Goal: Task Accomplishment & Management: Use online tool/utility

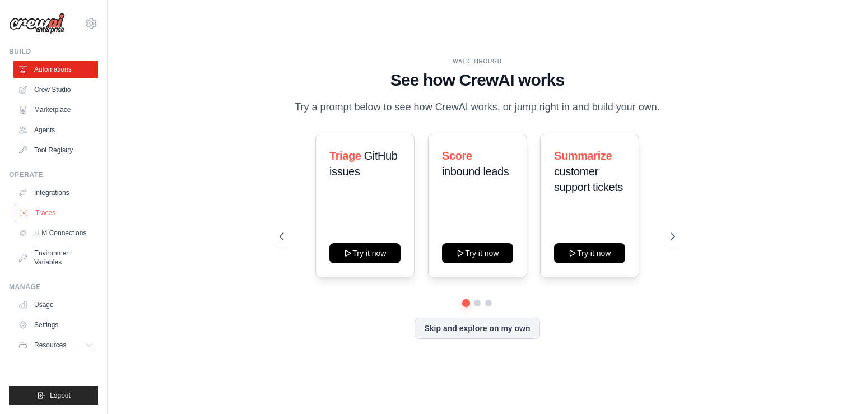
click at [44, 212] on link "Traces" at bounding box center [57, 213] width 85 height 18
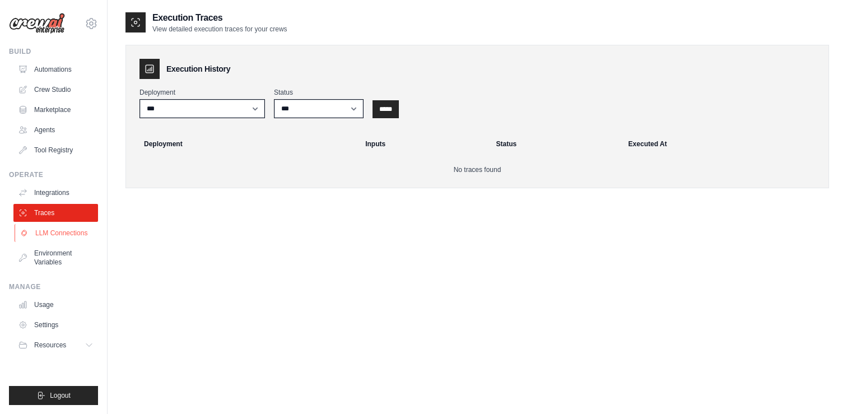
click at [46, 224] on link "LLM Connections" at bounding box center [57, 233] width 85 height 18
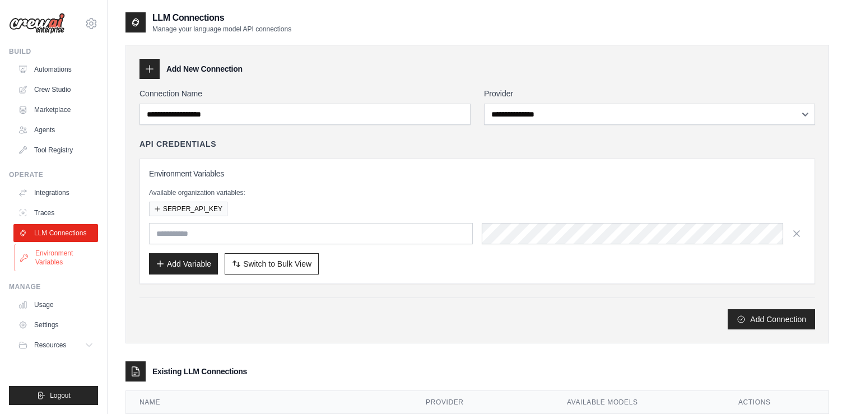
click at [52, 248] on link "Environment Variables" at bounding box center [57, 257] width 85 height 27
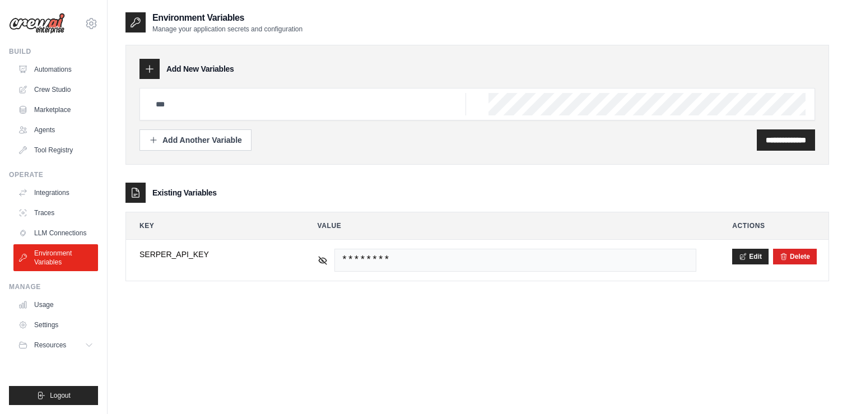
click at [41, 148] on link "Tool Registry" at bounding box center [55, 150] width 85 height 18
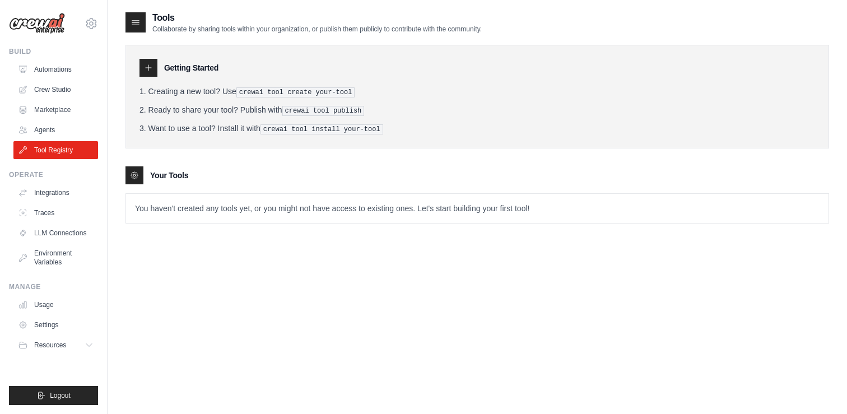
click at [147, 63] on icon at bounding box center [148, 67] width 9 height 9
click at [48, 77] on link "Automations" at bounding box center [57, 70] width 85 height 18
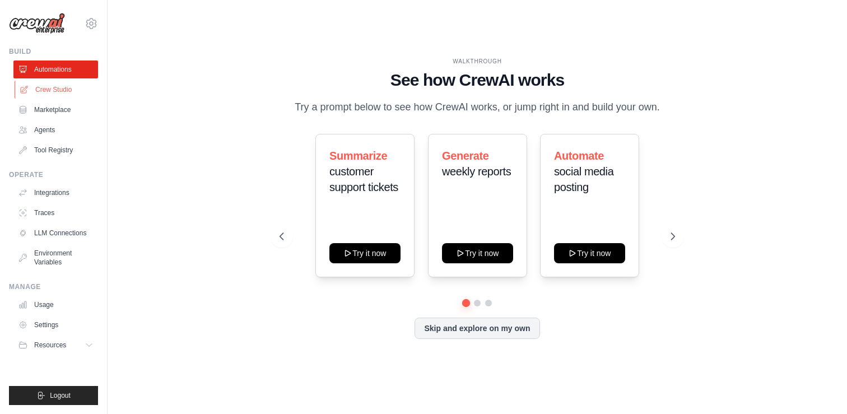
click at [54, 95] on link "Crew Studio" at bounding box center [57, 90] width 85 height 18
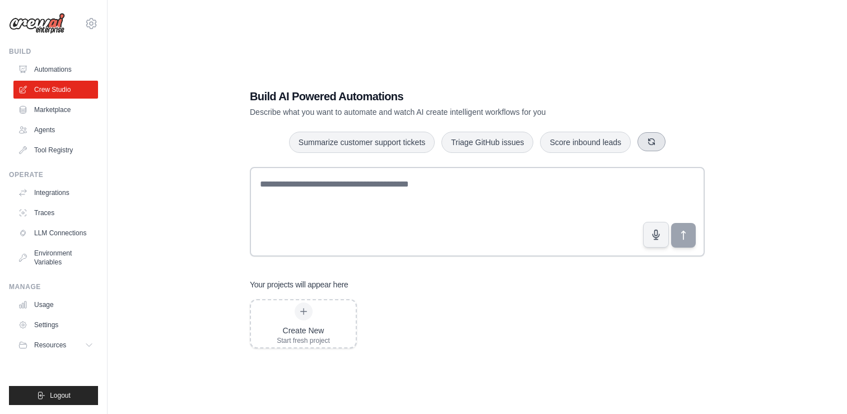
click at [652, 143] on icon "button" at bounding box center [651, 141] width 9 height 9
click at [318, 309] on div "Create New Start fresh project" at bounding box center [303, 324] width 53 height 43
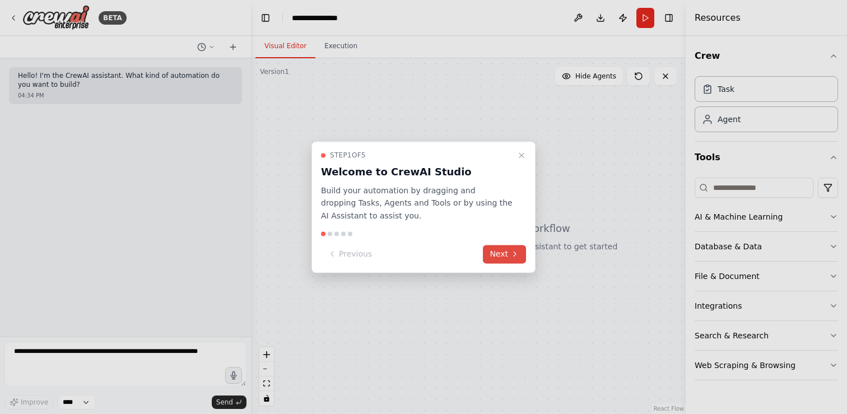
click at [515, 259] on button "Next" at bounding box center [504, 254] width 43 height 18
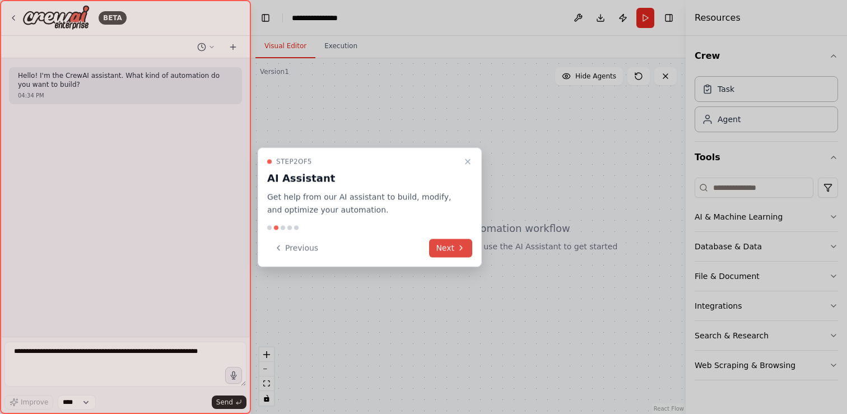
click at [451, 247] on button "Next" at bounding box center [450, 248] width 43 height 18
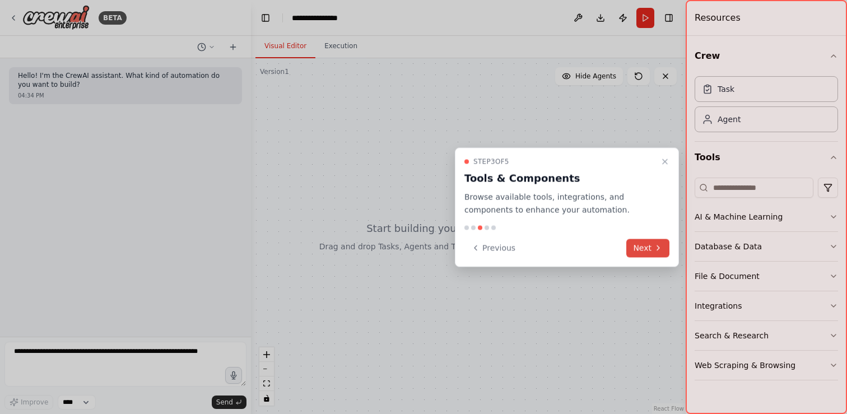
click at [646, 246] on button "Next" at bounding box center [647, 248] width 43 height 18
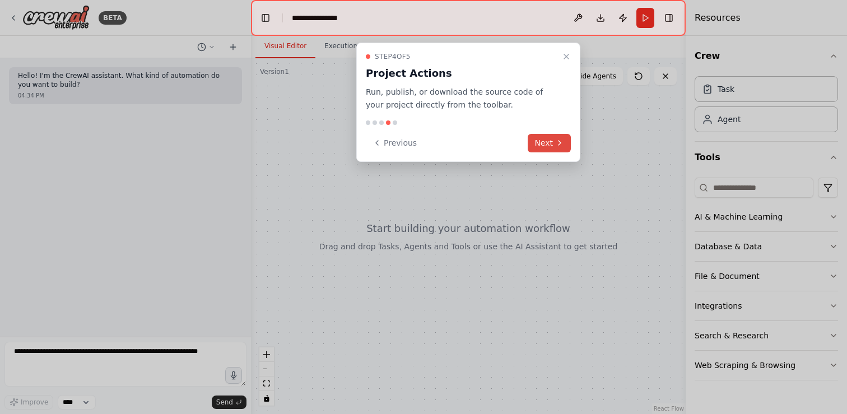
click at [541, 142] on button "Next" at bounding box center [549, 143] width 43 height 18
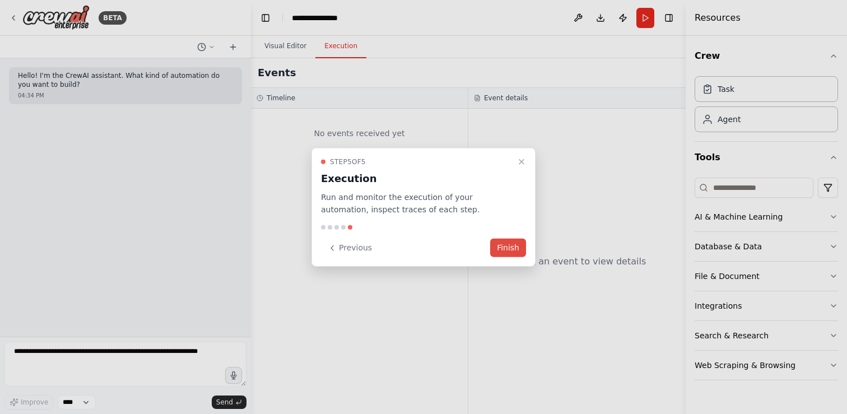
click at [516, 249] on button "Finish" at bounding box center [508, 248] width 36 height 18
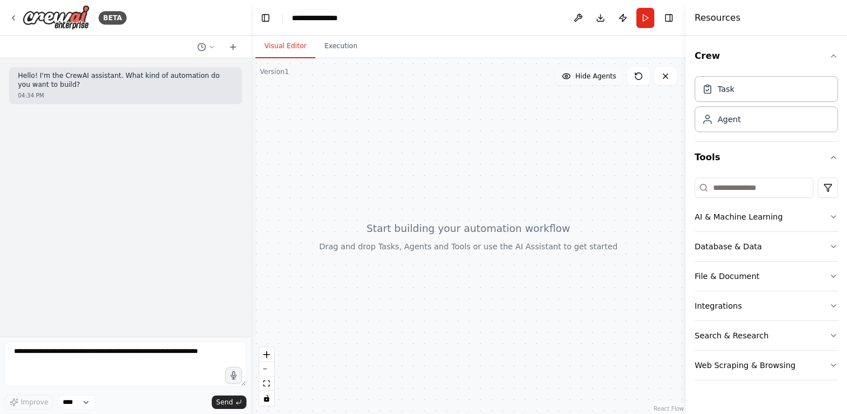
click at [605, 78] on span "Hide Agents" at bounding box center [595, 76] width 41 height 9
click at [605, 78] on span "Show Agents" at bounding box center [595, 76] width 44 height 9
click at [119, 359] on textarea at bounding box center [125, 364] width 242 height 45
click at [723, 222] on div "AI & Machine Learning" at bounding box center [739, 216] width 88 height 11
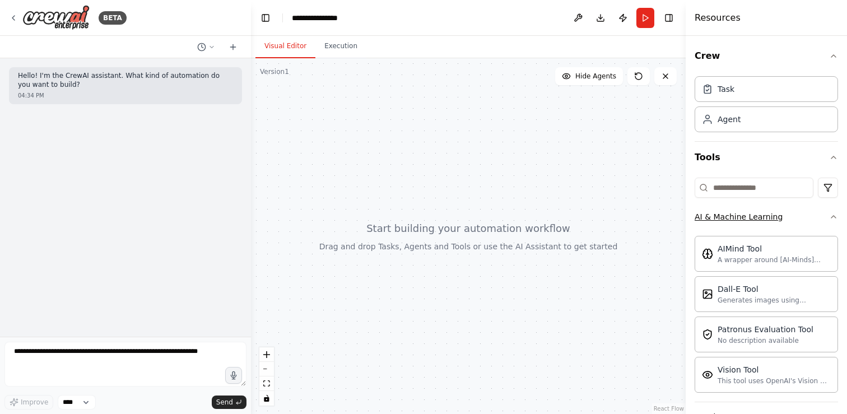
click at [723, 222] on div "AI & Machine Learning" at bounding box center [739, 216] width 88 height 11
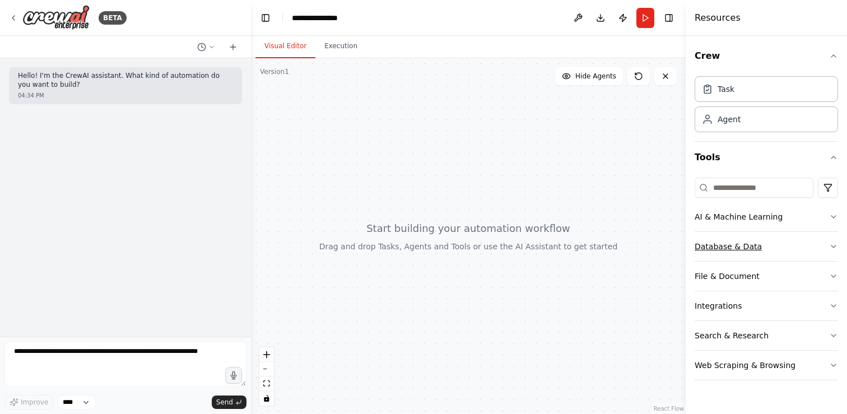
click at [730, 250] on div "Database & Data" at bounding box center [728, 246] width 67 height 11
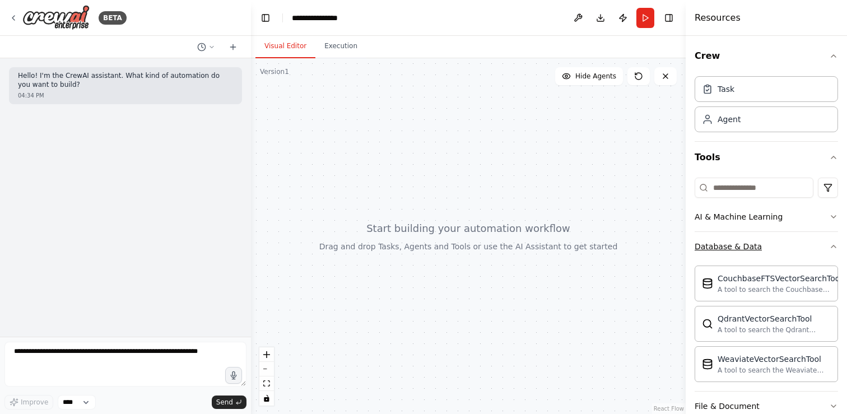
click at [730, 250] on div "Database & Data" at bounding box center [728, 246] width 67 height 11
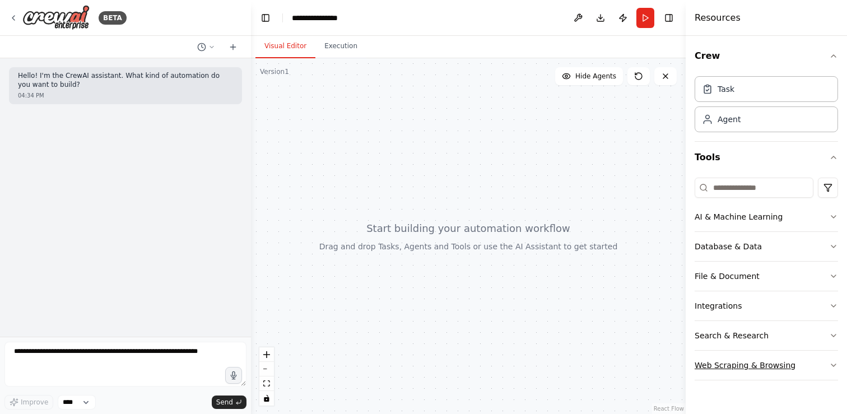
click at [743, 373] on button "Web Scraping & Browsing" at bounding box center [766, 365] width 143 height 29
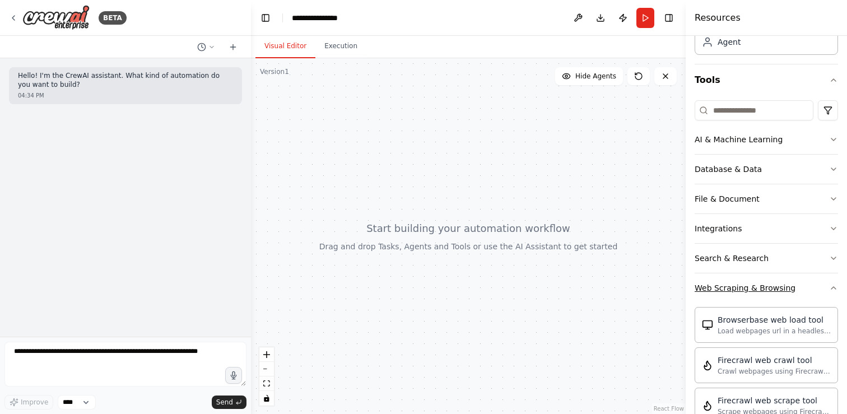
scroll to position [104, 0]
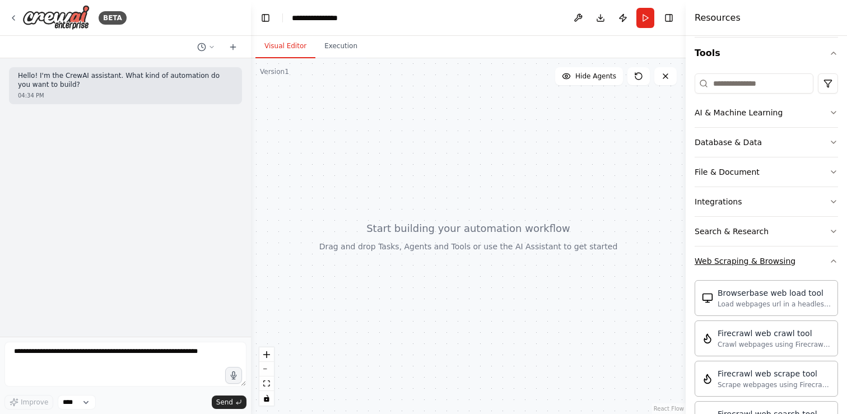
click at [722, 272] on button "Web Scraping & Browsing" at bounding box center [766, 261] width 143 height 29
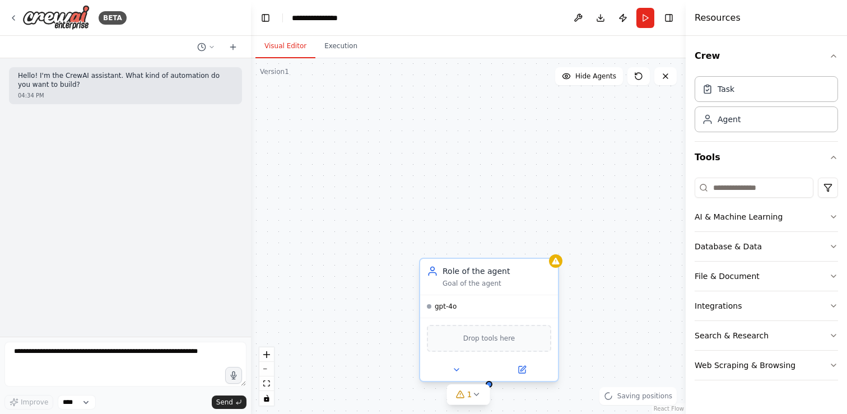
click at [491, 347] on div "Drop tools here" at bounding box center [489, 338] width 124 height 27
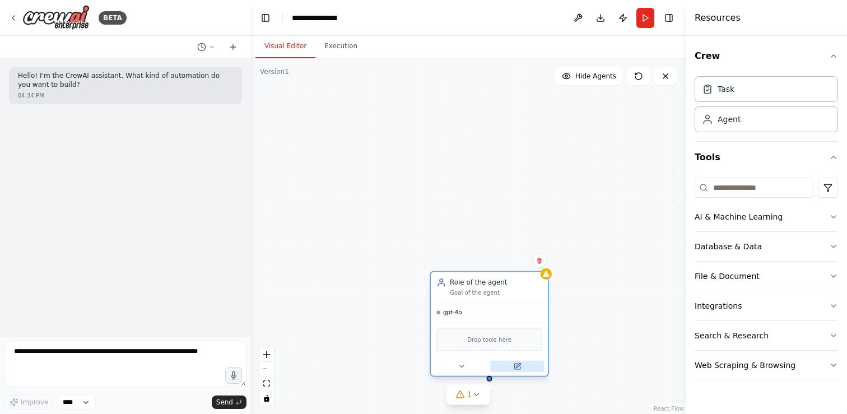
click at [513, 371] on button at bounding box center [517, 366] width 54 height 11
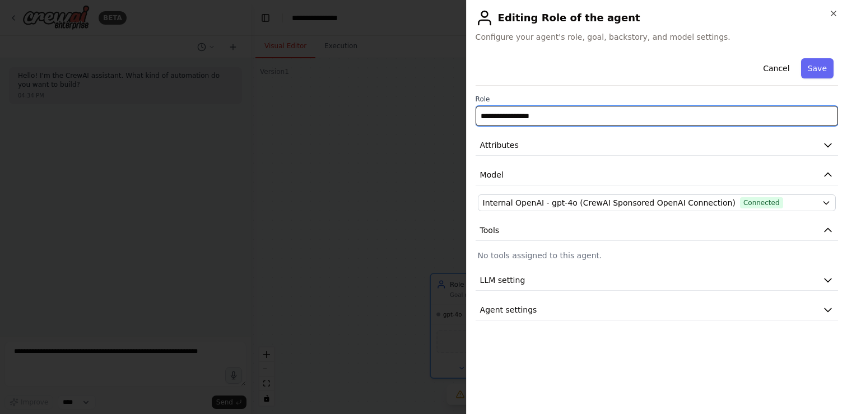
click at [515, 118] on input "**********" at bounding box center [657, 116] width 363 height 20
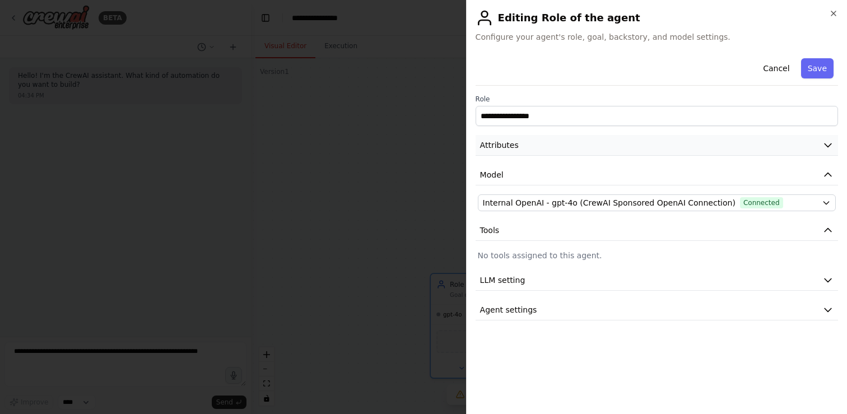
click at [507, 154] on button "Attributes" at bounding box center [657, 145] width 363 height 21
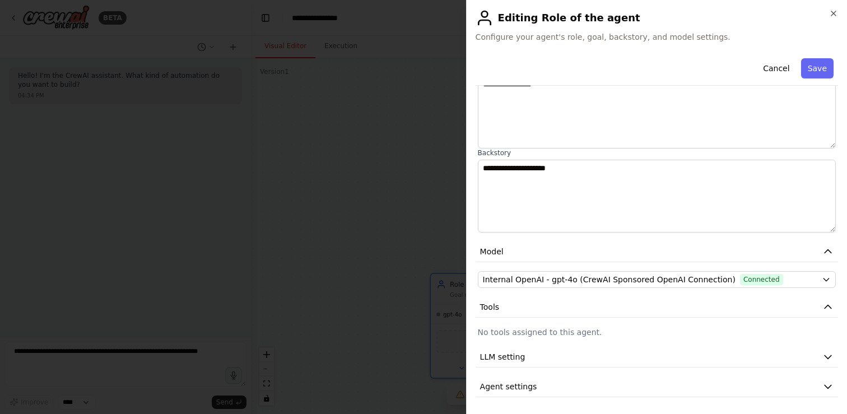
scroll to position [101, 0]
click at [522, 388] on span "Agent settings" at bounding box center [508, 385] width 57 height 11
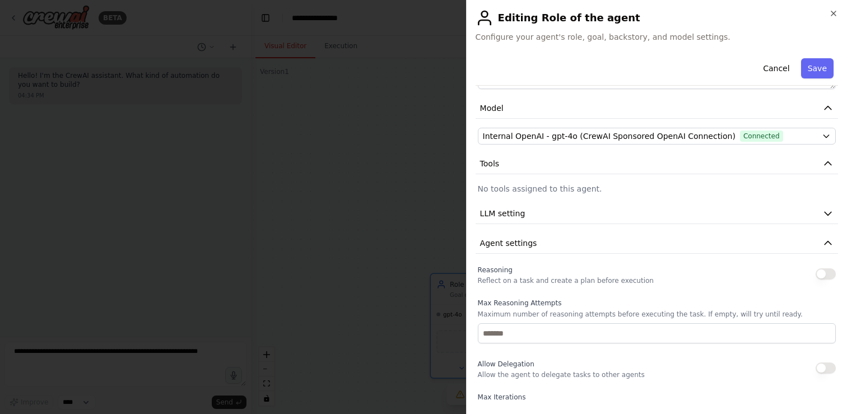
scroll to position [199, 0]
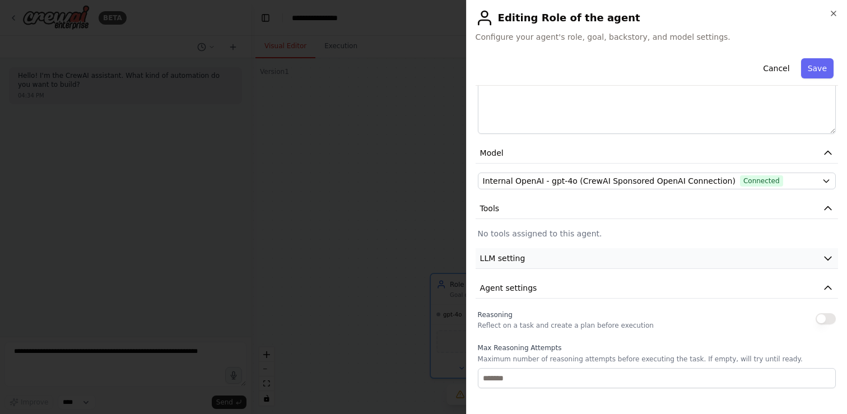
click at [521, 261] on span "LLM setting" at bounding box center [502, 258] width 45 height 11
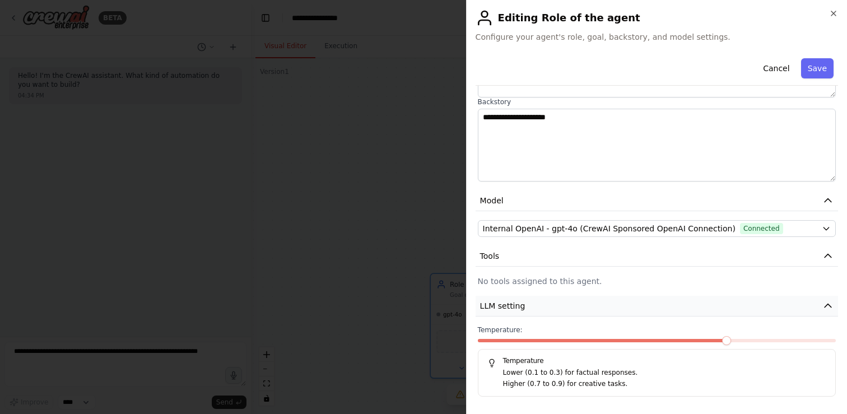
scroll to position [148, 0]
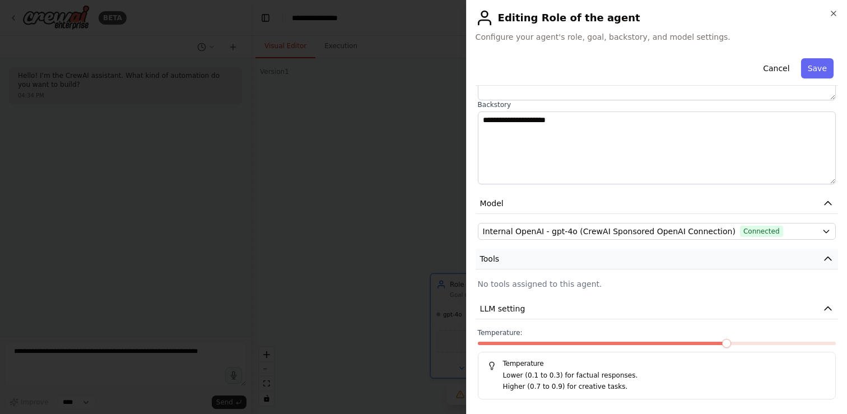
click at [515, 262] on button "Tools" at bounding box center [657, 259] width 363 height 21
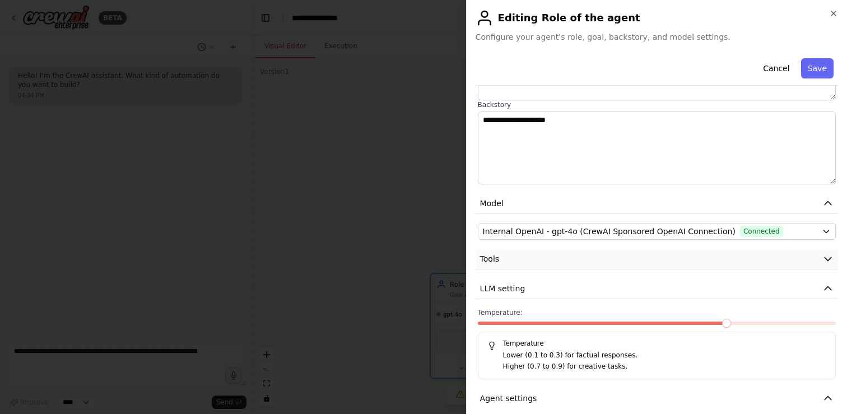
click at [515, 262] on button "Tools" at bounding box center [657, 259] width 363 height 21
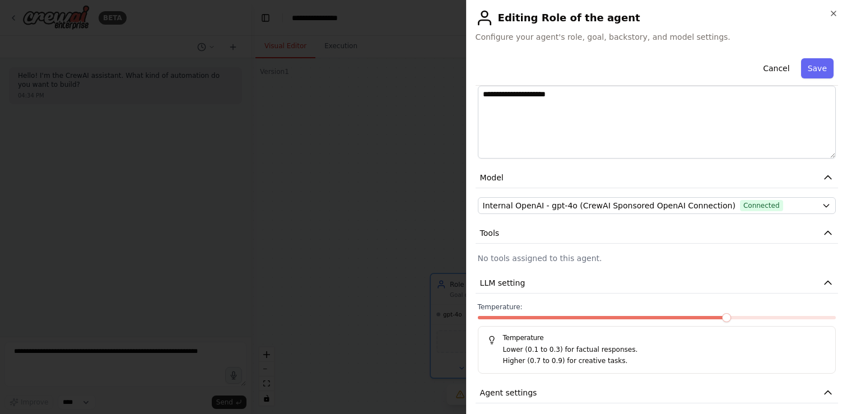
scroll to position [175, 0]
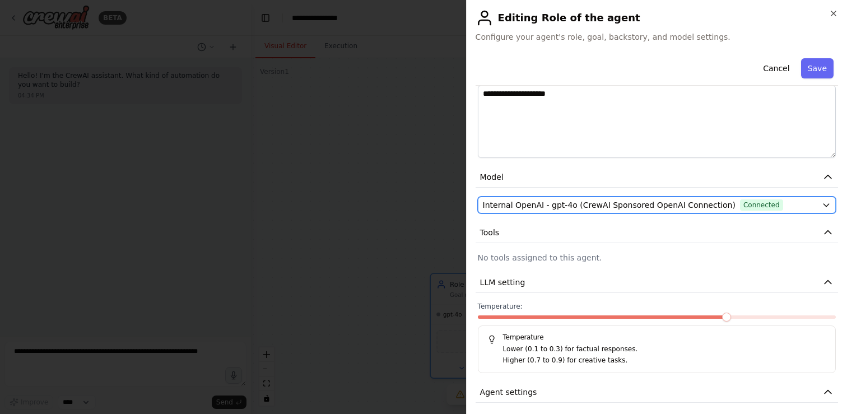
click at [657, 205] on span "Internal OpenAI - gpt-4o (CrewAI Sponsored OpenAI Connection)" at bounding box center [609, 204] width 253 height 11
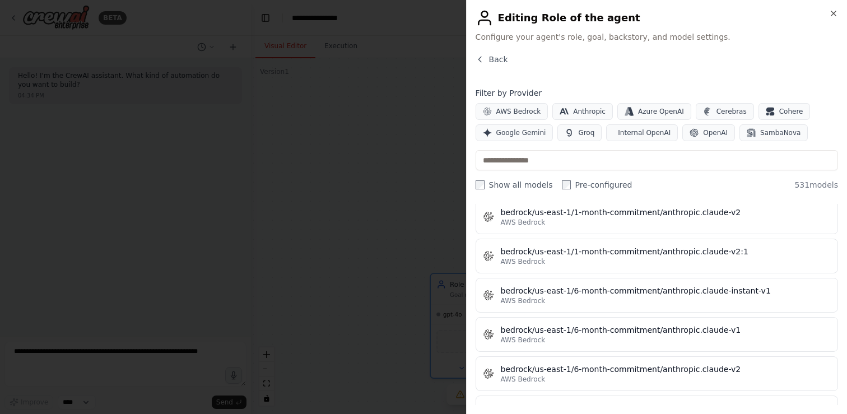
scroll to position [3409, 0]
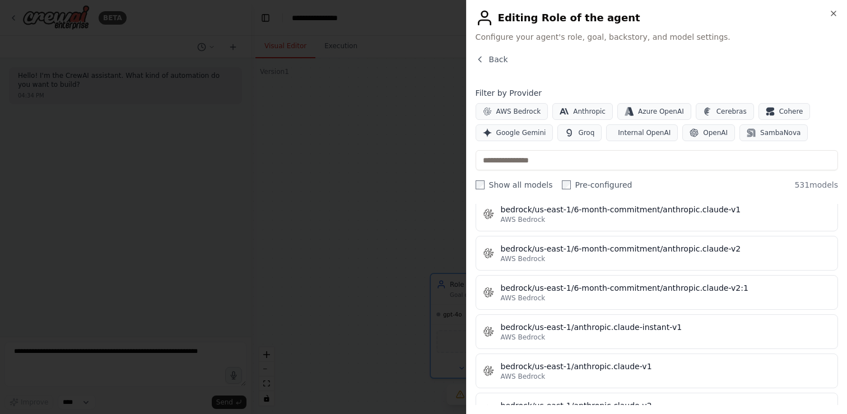
click at [491, 52] on div "Close Editing Role of the agent Configure your agent's role, goal, backstory, a…" at bounding box center [656, 207] width 381 height 414
click at [489, 60] on span "Back" at bounding box center [498, 59] width 19 height 11
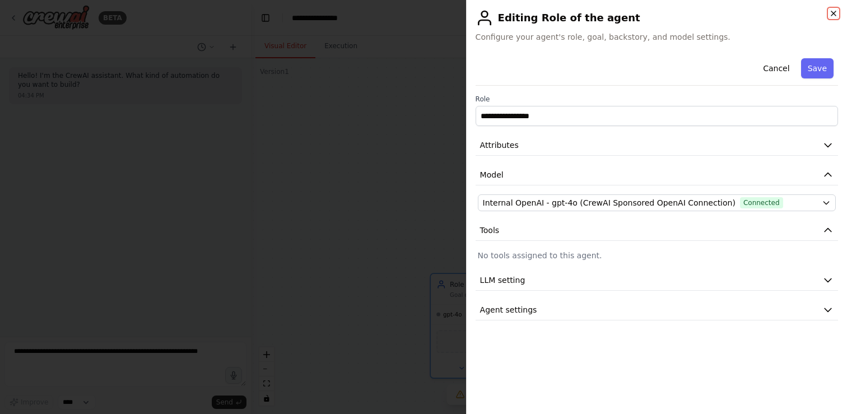
click at [831, 13] on icon "button" at bounding box center [833, 13] width 9 height 9
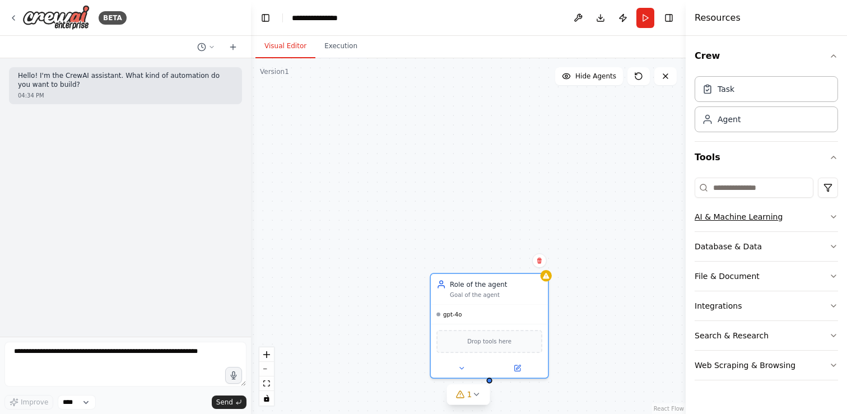
click at [733, 228] on button "AI & Machine Learning" at bounding box center [766, 216] width 143 height 29
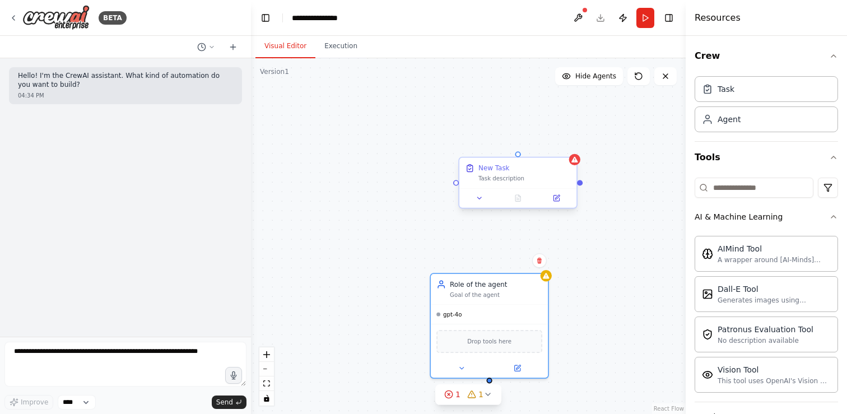
click at [476, 172] on div "New Task Task description" at bounding box center [518, 173] width 106 height 19
click at [480, 199] on icon at bounding box center [480, 198] width 8 height 8
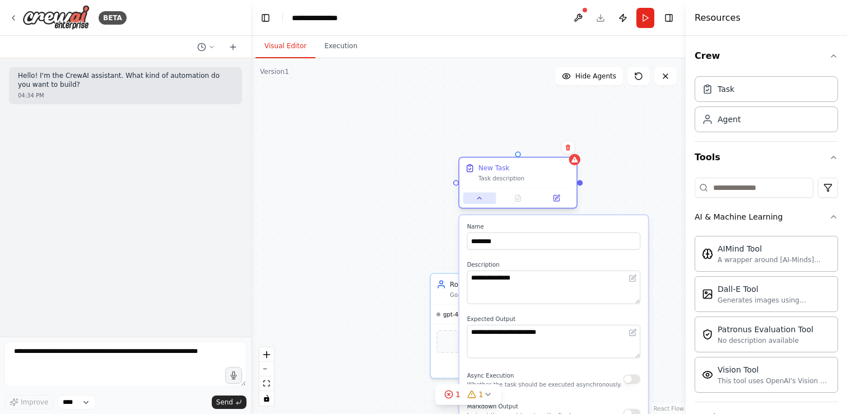
click at [480, 199] on icon at bounding box center [480, 198] width 8 height 8
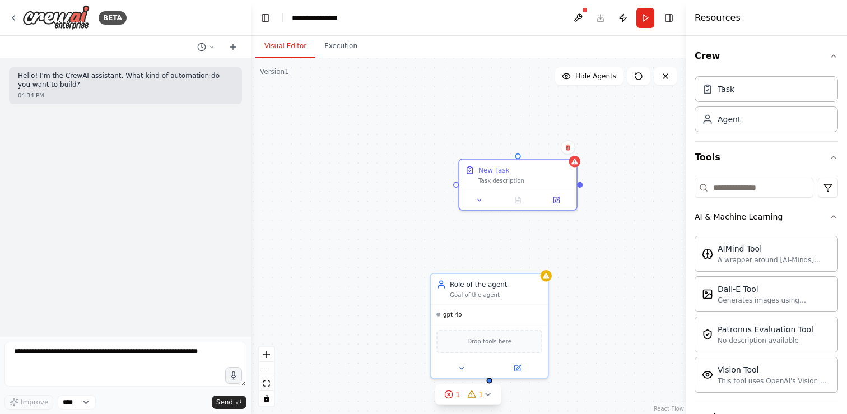
click at [575, 323] on div "Role of the agent Goal of the agent gpt-4o Drop tools here New Task Task descri…" at bounding box center [468, 236] width 435 height 356
click at [487, 395] on icon at bounding box center [488, 394] width 4 height 2
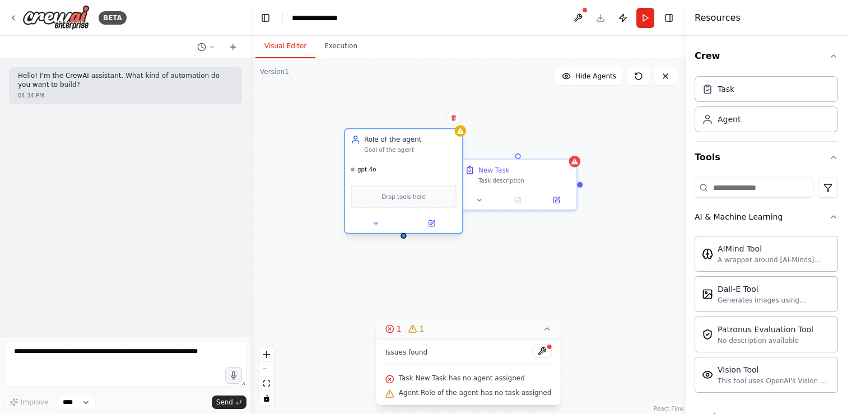
drag, startPoint x: 493, startPoint y: 293, endPoint x: 403, endPoint y: 148, distance: 170.6
click at [403, 148] on div "Goal of the agent" at bounding box center [410, 150] width 92 height 8
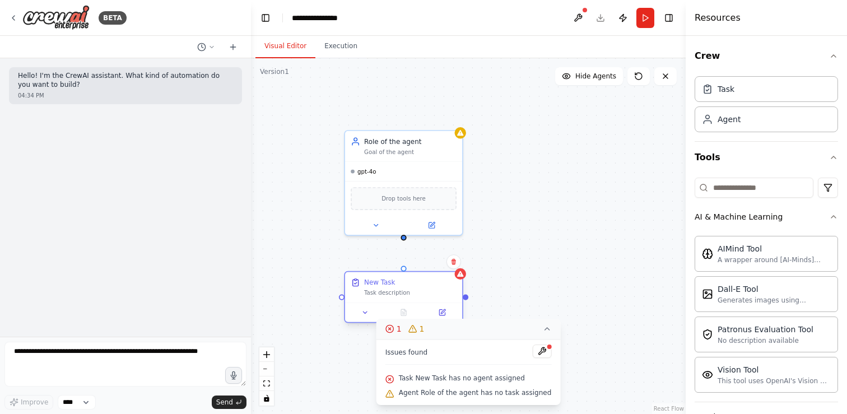
drag, startPoint x: 498, startPoint y: 179, endPoint x: 387, endPoint y: 297, distance: 162.5
click at [387, 297] on div "New Task Task description" at bounding box center [403, 287] width 117 height 30
drag, startPoint x: 405, startPoint y: 269, endPoint x: 405, endPoint y: 241, distance: 28.0
click at [405, 241] on div "Role of the agent Goal of the agent gpt-4o Drop tools here New Task Task descri…" at bounding box center [468, 236] width 435 height 356
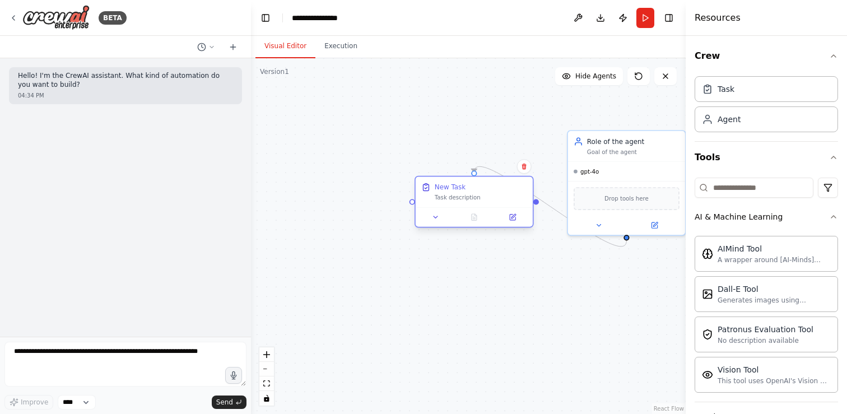
drag, startPoint x: 372, startPoint y: 284, endPoint x: 438, endPoint y: 193, distance: 112.3
click at [438, 193] on div "New Task Task description" at bounding box center [481, 192] width 92 height 19
click at [600, 226] on icon at bounding box center [599, 224] width 8 height 8
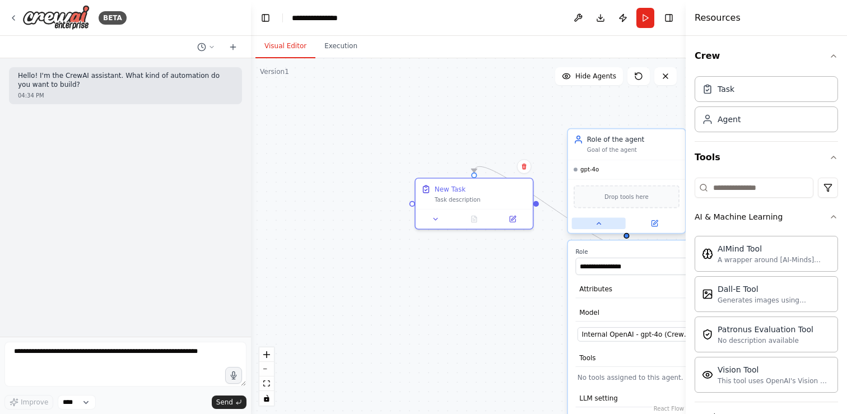
click at [600, 226] on icon at bounding box center [599, 224] width 8 height 8
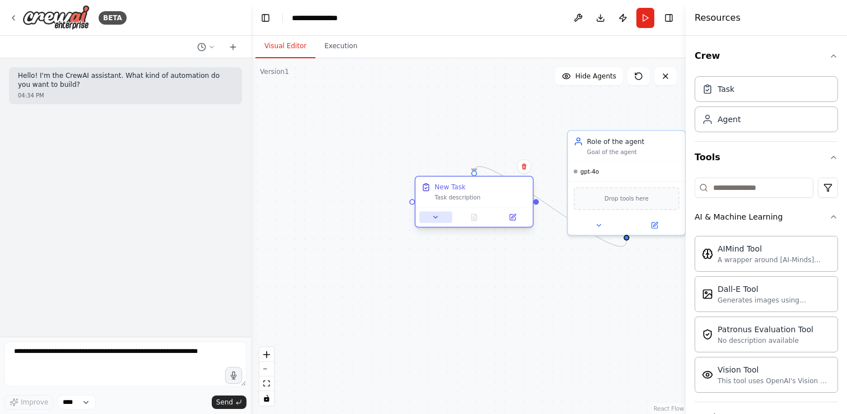
click at [434, 217] on icon at bounding box center [436, 217] width 8 height 8
click at [434, 217] on icon at bounding box center [436, 217] width 4 height 2
click at [515, 217] on icon at bounding box center [513, 218] width 6 height 6
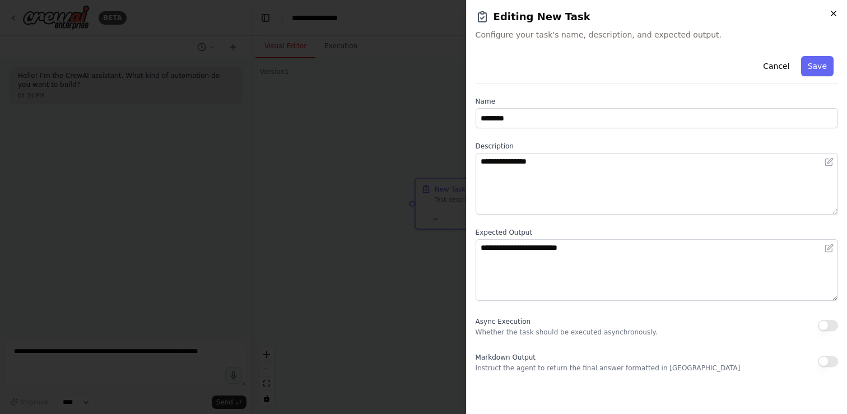
click at [834, 9] on icon "button" at bounding box center [833, 13] width 9 height 9
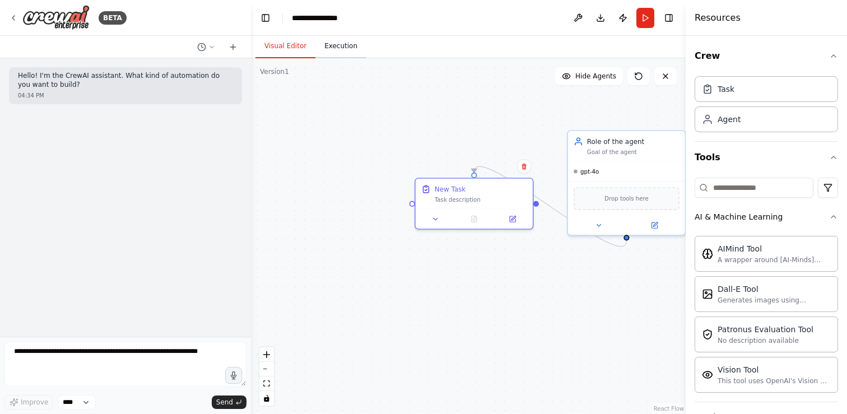
click at [340, 49] on button "Execution" at bounding box center [340, 47] width 51 height 24
click at [291, 45] on button "Visual Editor" at bounding box center [285, 47] width 60 height 24
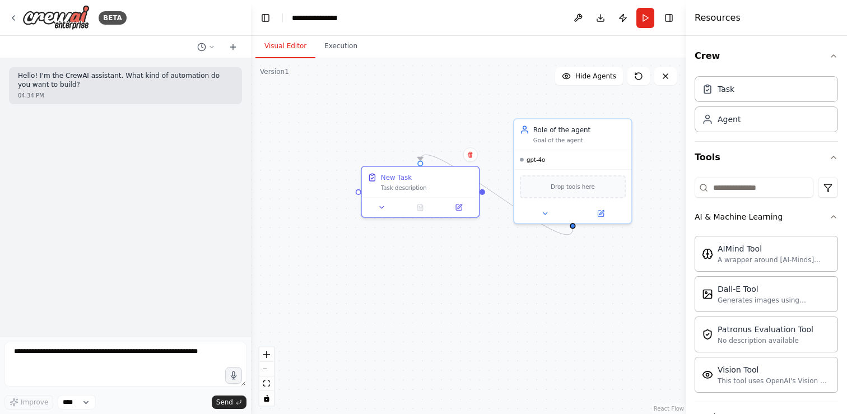
drag, startPoint x: 588, startPoint y: 338, endPoint x: 506, endPoint y: 324, distance: 83.5
click at [506, 324] on div ".deletable-edge-delete-btn { width: 20px; height: 20px; border: 0px solid #ffff…" at bounding box center [468, 236] width 435 height 356
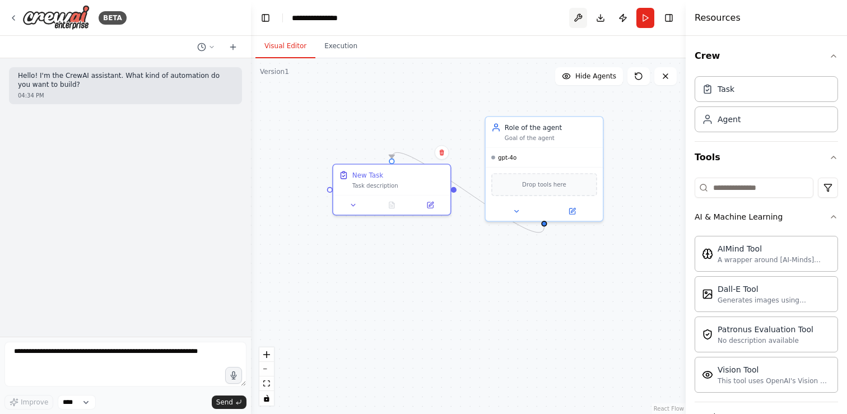
click at [580, 20] on button at bounding box center [578, 18] width 18 height 20
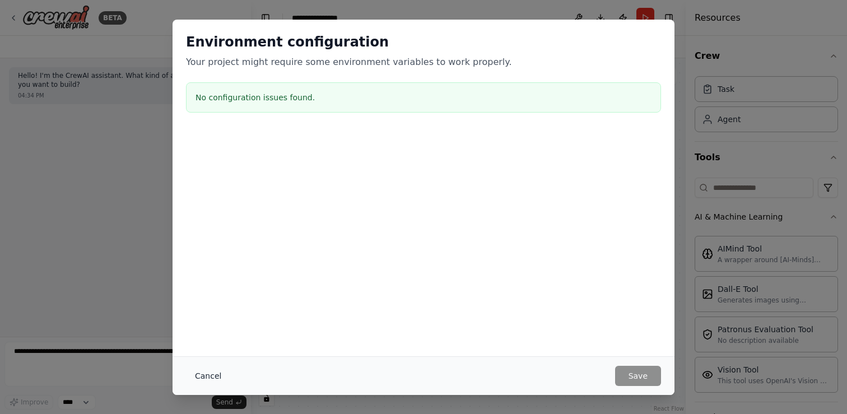
click at [201, 374] on button "Cancel" at bounding box center [208, 376] width 44 height 20
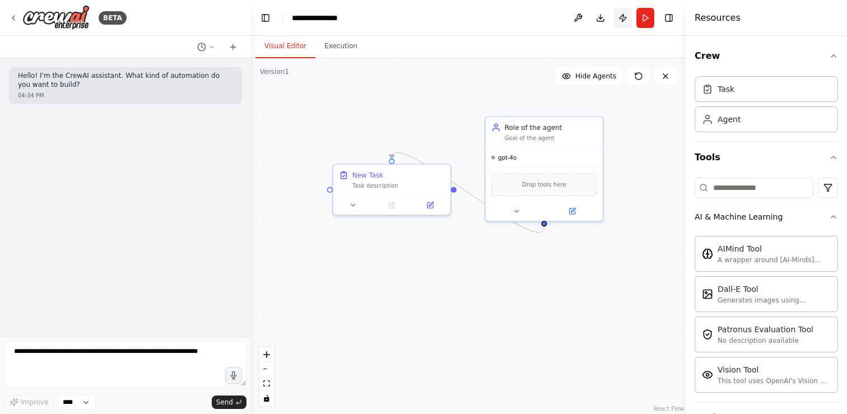
click at [621, 18] on button "Publish" at bounding box center [623, 18] width 18 height 20
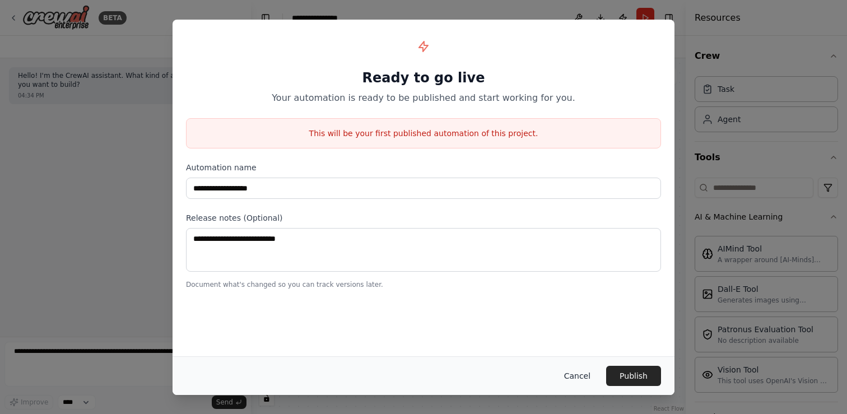
click at [582, 378] on button "Cancel" at bounding box center [577, 376] width 44 height 20
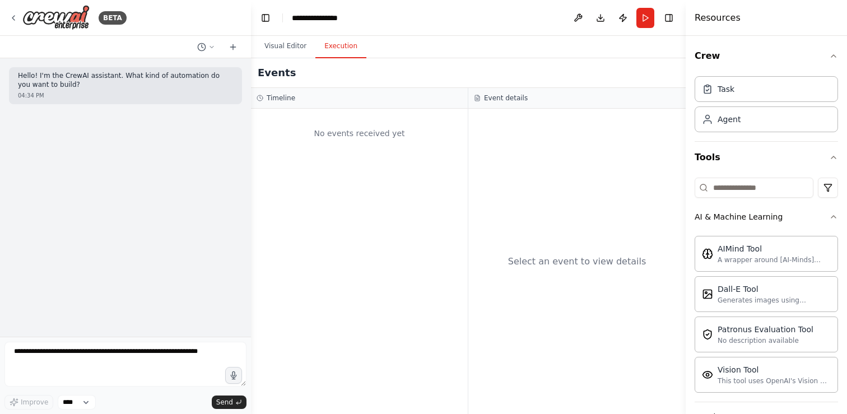
click at [343, 48] on button "Execution" at bounding box center [340, 47] width 51 height 24
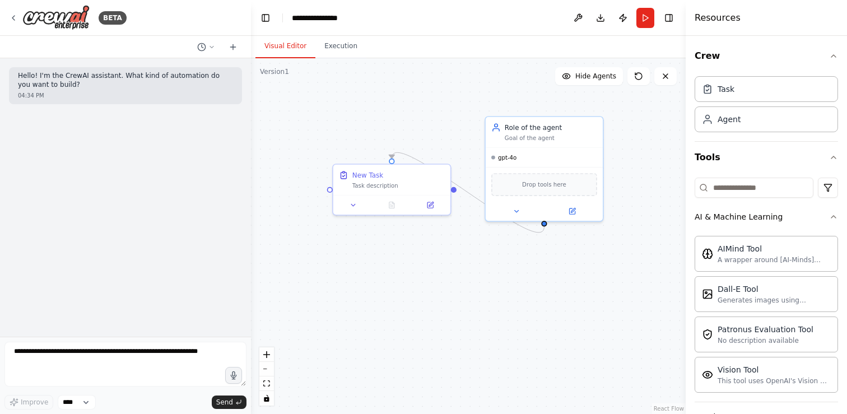
click at [287, 52] on button "Visual Editor" at bounding box center [285, 47] width 60 height 24
click at [151, 350] on textarea at bounding box center [125, 364] width 242 height 45
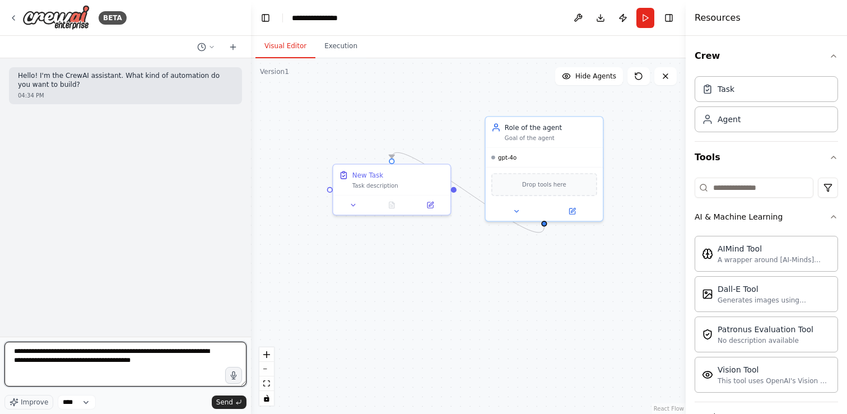
type textarea "**********"
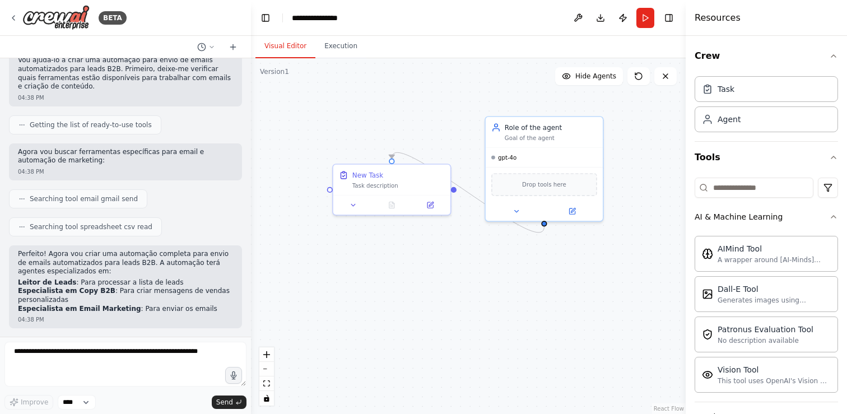
scroll to position [194, 0]
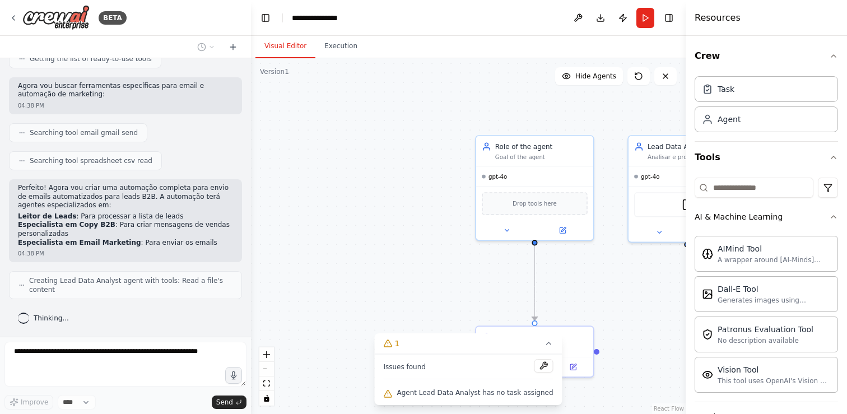
drag, startPoint x: 431, startPoint y: 340, endPoint x: 269, endPoint y: 216, distance: 204.6
click at [269, 216] on div "Version 1 Show Tools Hide Agents .deletable-edge-delete-btn { width: 20px; heig…" at bounding box center [468, 236] width 435 height 356
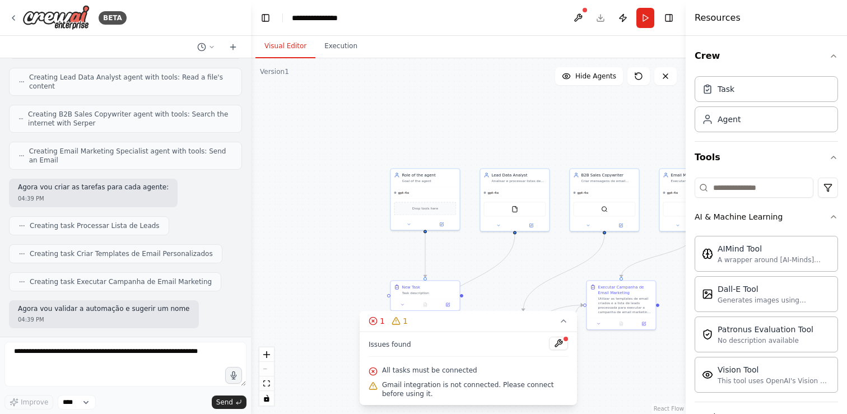
scroll to position [454, 0]
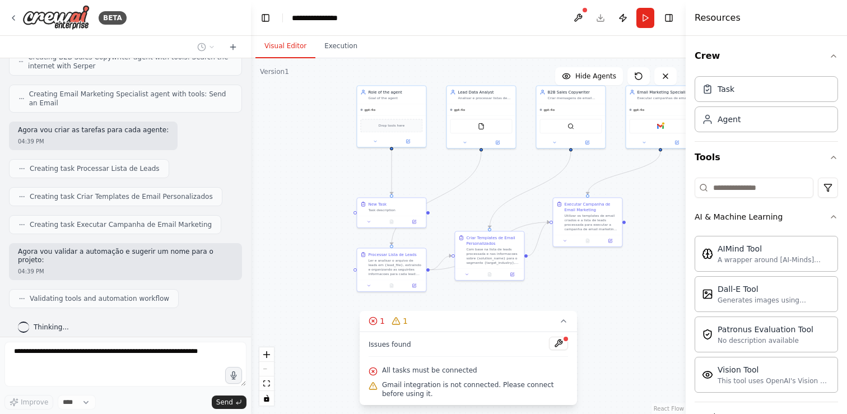
drag, startPoint x: 326, startPoint y: 277, endPoint x: 291, endPoint y: 196, distance: 88.7
click at [291, 196] on div ".deletable-edge-delete-btn { width: 20px; height: 20px; border: 0px solid #ffff…" at bounding box center [468, 236] width 435 height 356
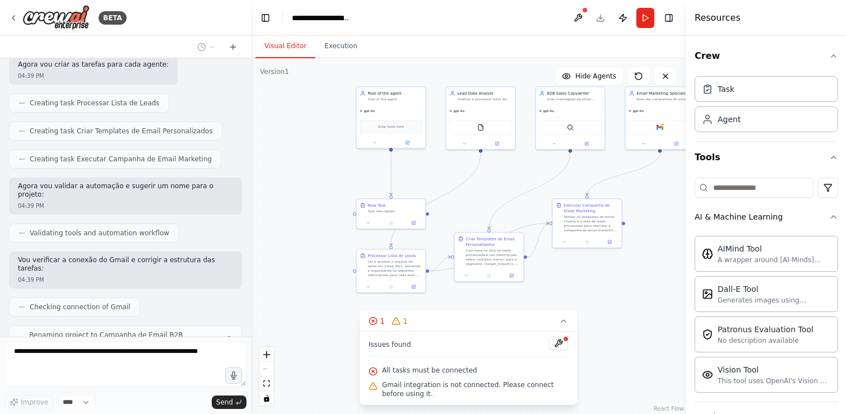
scroll to position [548, 0]
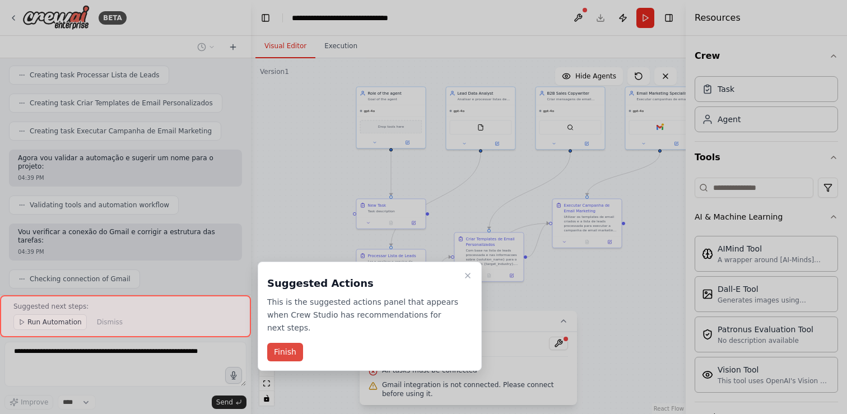
click at [295, 355] on button "Finish" at bounding box center [285, 352] width 36 height 18
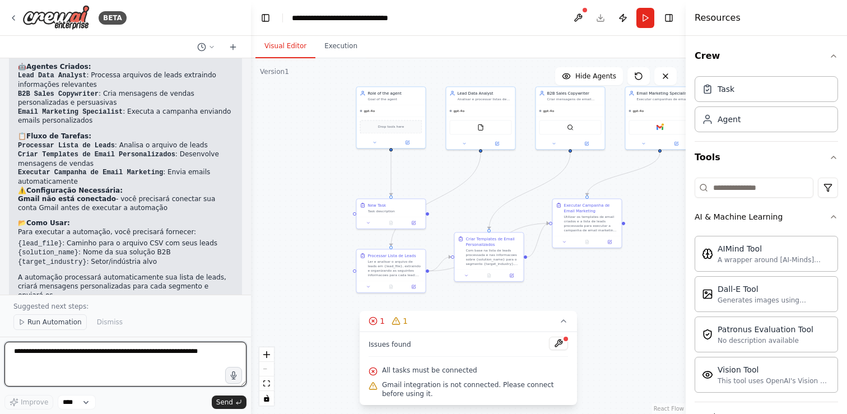
scroll to position [852, 0]
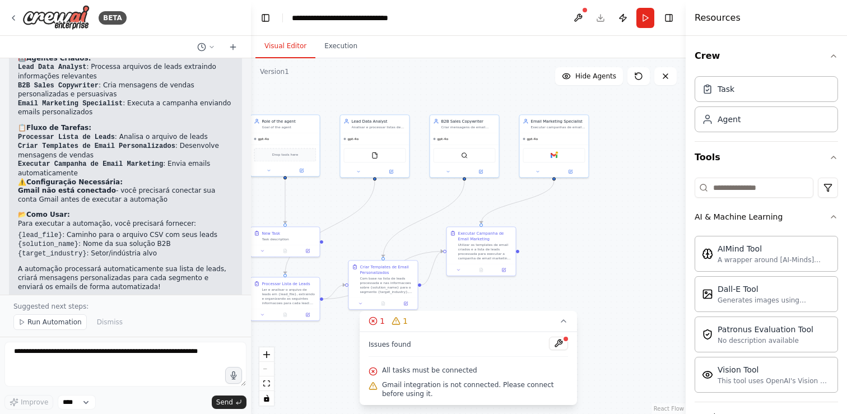
drag, startPoint x: 596, startPoint y: 166, endPoint x: 490, endPoint y: 194, distance: 109.5
click at [490, 194] on div ".deletable-edge-delete-btn { width: 20px; height: 20px; border: 0px solid #ffff…" at bounding box center [468, 236] width 435 height 356
click at [564, 156] on div "Gmail" at bounding box center [554, 154] width 62 height 15
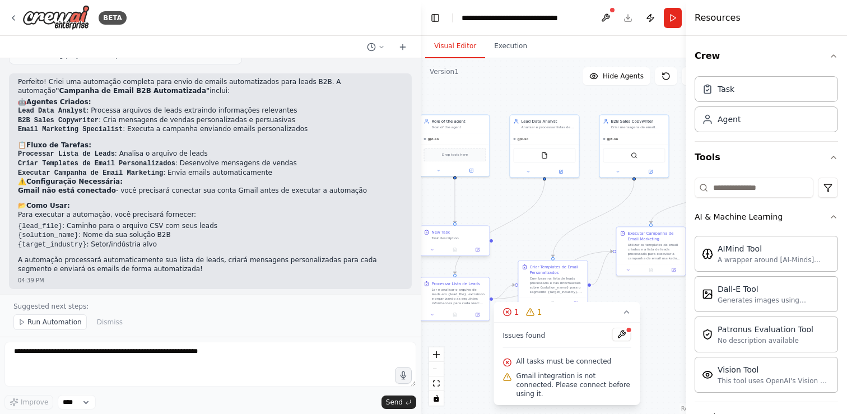
scroll to position [694, 0]
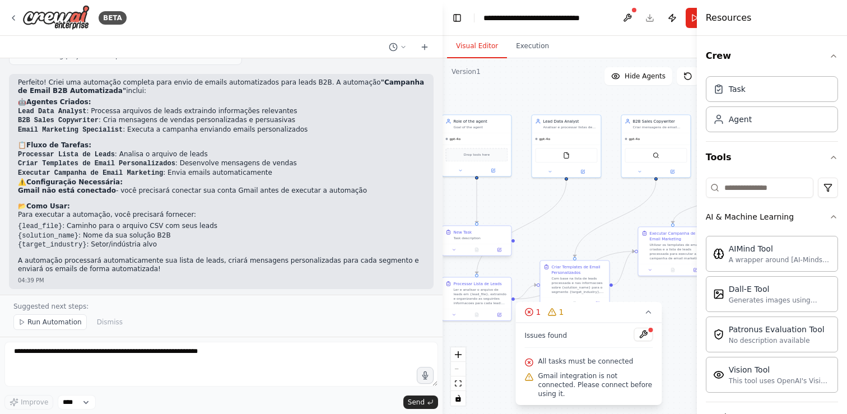
drag, startPoint x: 248, startPoint y: 214, endPoint x: 475, endPoint y: 241, distance: 229.1
click at [475, 241] on div "BETA Hello! I'm the CrewAI assistant. What kind of automation do you want to bu…" at bounding box center [423, 207] width 847 height 414
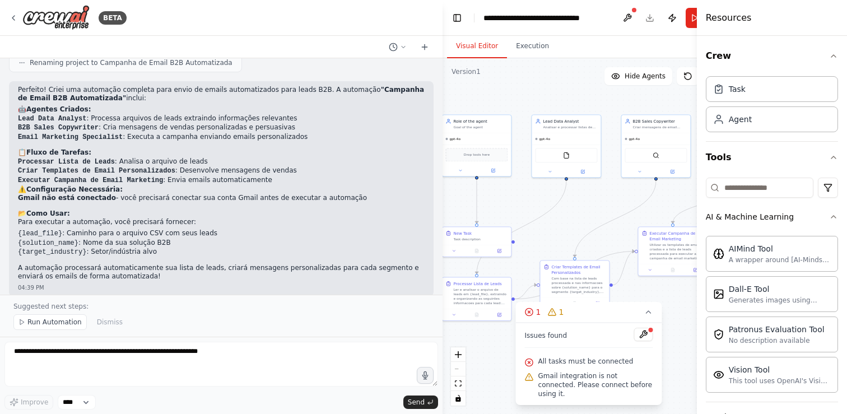
scroll to position [686, 0]
click at [558, 290] on div "Com base na lista de leads processada e nas informacoes sobre {solution_name} p…" at bounding box center [579, 284] width 54 height 18
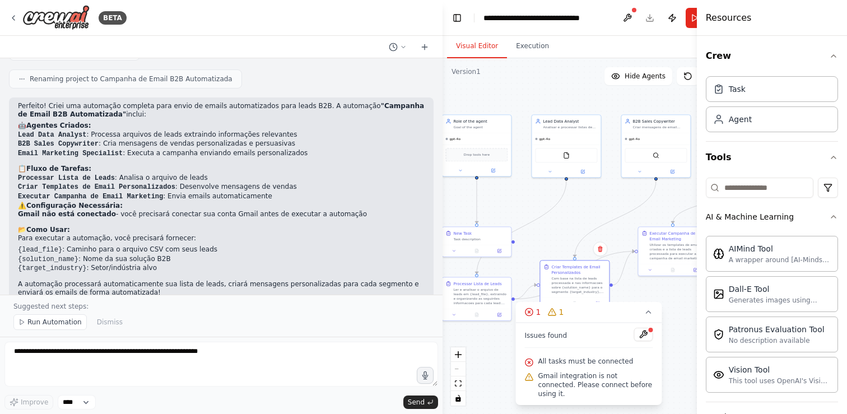
scroll to position [694, 0]
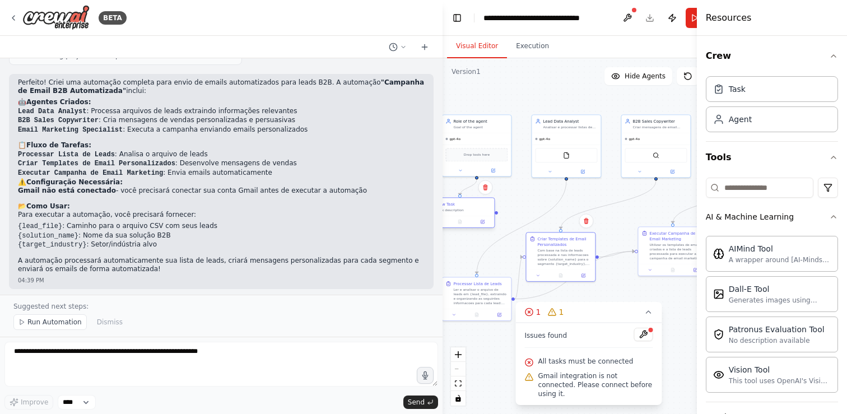
drag, startPoint x: 490, startPoint y: 246, endPoint x: 473, endPoint y: 217, distance: 33.4
click at [473, 217] on div at bounding box center [460, 222] width 69 height 12
click at [522, 201] on div ".deletable-edge-delete-btn { width: 20px; height: 20px; border: 0px solid #ffff…" at bounding box center [589, 236] width 292 height 356
click at [458, 210] on div "Task description" at bounding box center [464, 210] width 54 height 4
click at [486, 184] on icon at bounding box center [485, 187] width 7 height 7
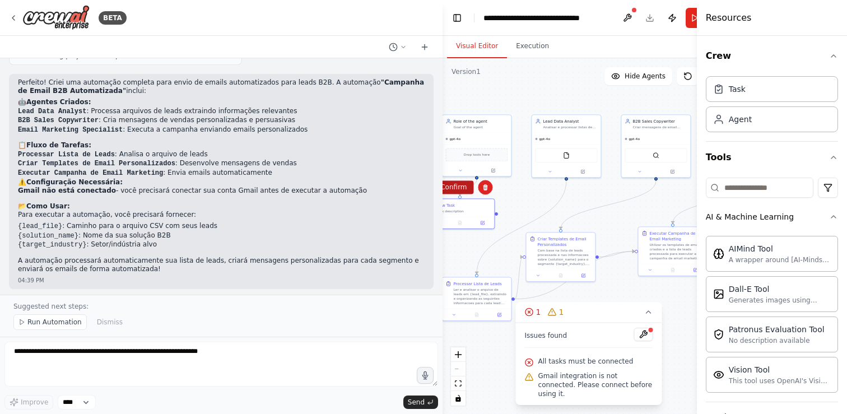
click at [457, 185] on button "Confirm" at bounding box center [454, 186] width 40 height 13
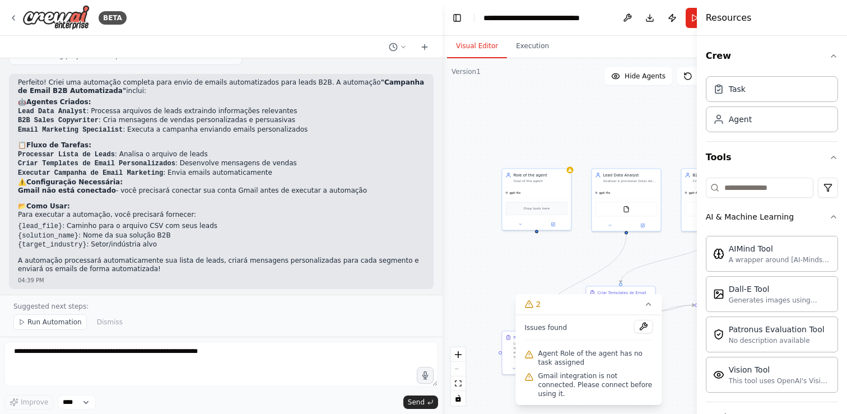
drag, startPoint x: 487, startPoint y: 198, endPoint x: 555, endPoint y: 261, distance: 92.4
click at [555, 261] on div ".deletable-edge-delete-btn { width: 20px; height: 20px; border: 0px solid #ffff…" at bounding box center [589, 236] width 292 height 356
click at [559, 197] on div "gpt-4o" at bounding box center [544, 200] width 69 height 11
click at [571, 164] on icon at bounding box center [570, 165] width 4 height 6
click at [532, 165] on button "Confirm" at bounding box center [538, 164] width 40 height 13
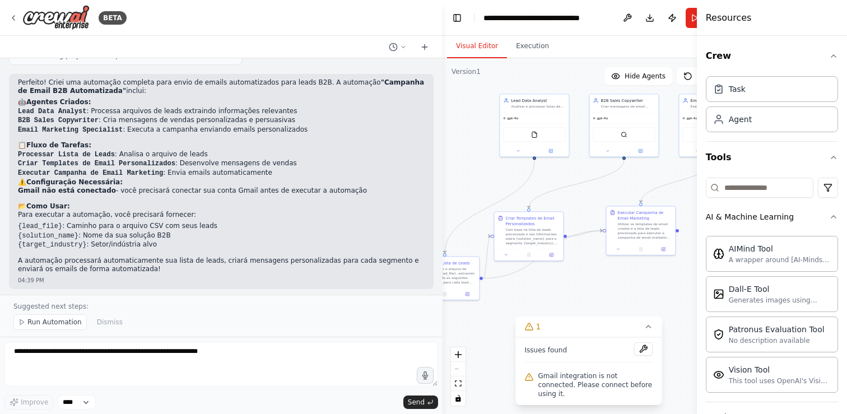
drag, startPoint x: 528, startPoint y: 248, endPoint x: 429, endPoint y: 164, distance: 130.1
click at [429, 164] on div "BETA Hello! I'm the CrewAI assistant. What kind of automation do you want to bu…" at bounding box center [423, 207] width 847 height 414
drag, startPoint x: 532, startPoint y: 248, endPoint x: 587, endPoint y: 275, distance: 60.6
click at [587, 275] on div "Criar Templates de Email Personalizados Com base na lista de leads processada e…" at bounding box center [585, 263] width 70 height 50
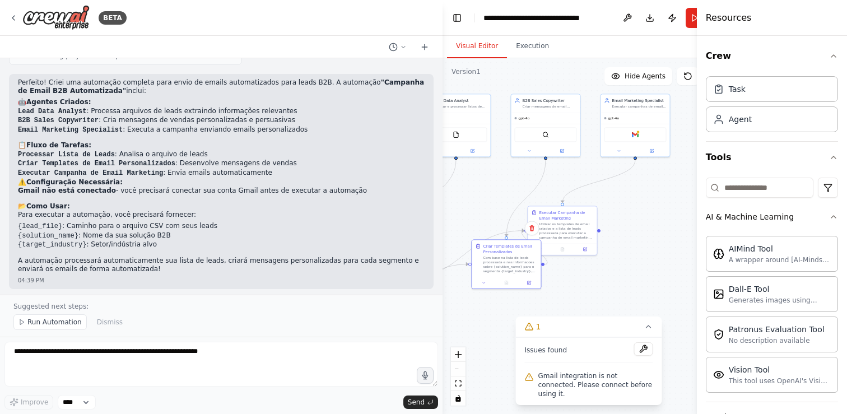
drag, startPoint x: 665, startPoint y: 296, endPoint x: 552, endPoint y: 299, distance: 113.2
click at [552, 299] on div ".deletable-edge-delete-btn { width: 20px; height: 20px; border: 0px solid #ffff…" at bounding box center [589, 236] width 292 height 356
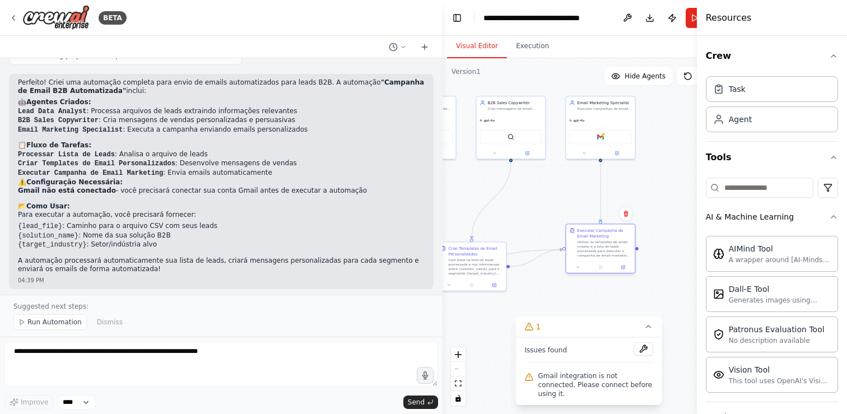
drag, startPoint x: 523, startPoint y: 224, endPoint x: 597, endPoint y: 243, distance: 76.2
click at [597, 243] on div "Utilizar os templates de email criados e a lista de leads processada para execu…" at bounding box center [605, 249] width 54 height 18
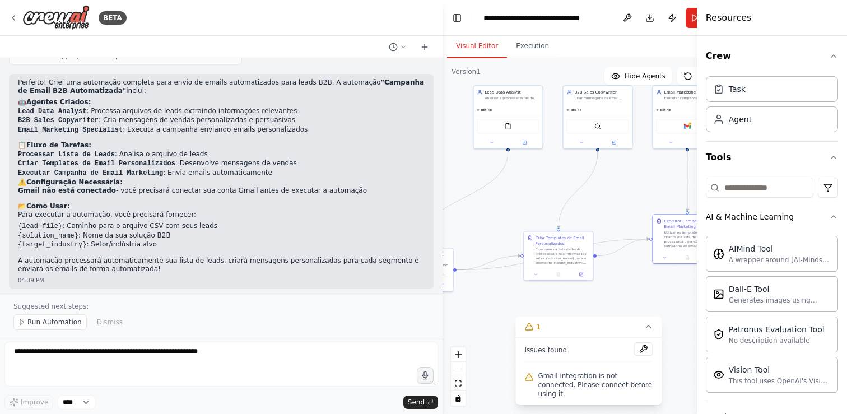
drag, startPoint x: 543, startPoint y: 215, endPoint x: 652, endPoint y: 203, distance: 108.8
click at [652, 203] on div ".deletable-edge-delete-btn { width: 20px; height: 20px; border: 0px solid #ffff…" at bounding box center [589, 236] width 292 height 356
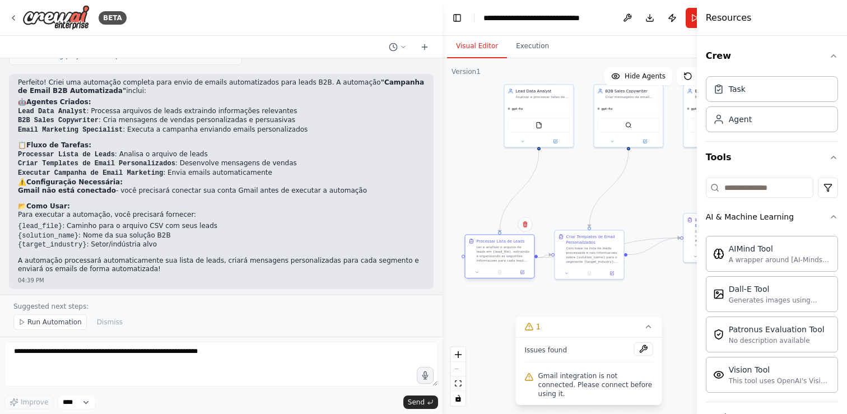
drag, startPoint x: 457, startPoint y: 272, endPoint x: 517, endPoint y: 261, distance: 61.1
click at [517, 261] on div "Ler e analisar o arquivo de leads em {lead_file}, extraindo e organizando as se…" at bounding box center [504, 254] width 54 height 18
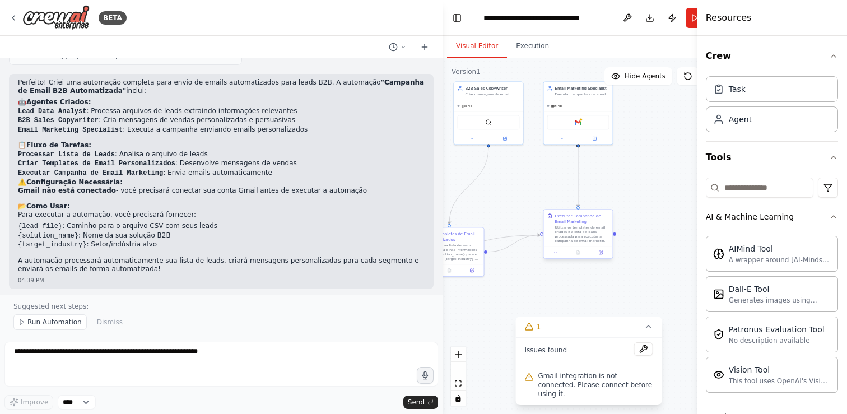
drag, startPoint x: 653, startPoint y: 210, endPoint x: 563, endPoint y: 257, distance: 101.7
click at [513, 206] on div ".deletable-edge-delete-btn { width: 20px; height: 20px; border: 0px solid #ffff…" at bounding box center [589, 236] width 292 height 356
click at [649, 356] on button at bounding box center [643, 348] width 19 height 13
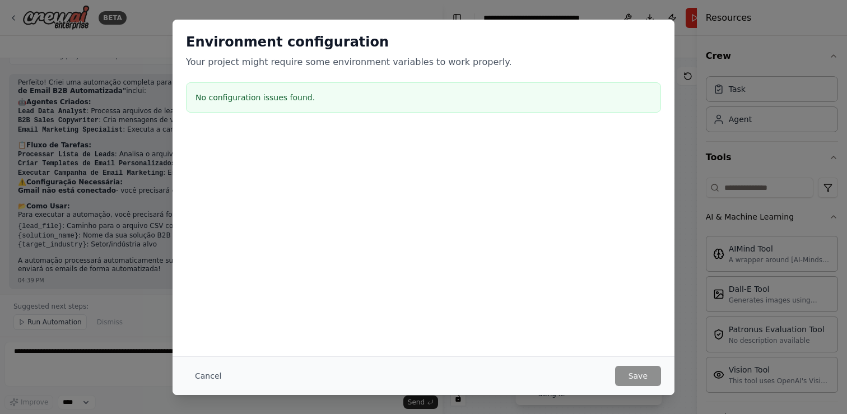
click at [301, 94] on h3 "No configuration issues found." at bounding box center [424, 97] width 456 height 11
click at [200, 383] on button "Cancel" at bounding box center [208, 376] width 44 height 20
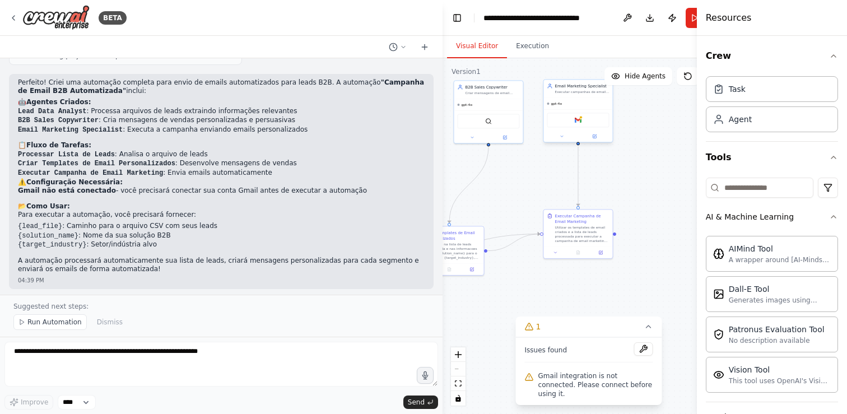
click at [579, 127] on div "Gmail" at bounding box center [578, 120] width 62 height 15
click at [577, 121] on img at bounding box center [578, 120] width 7 height 7
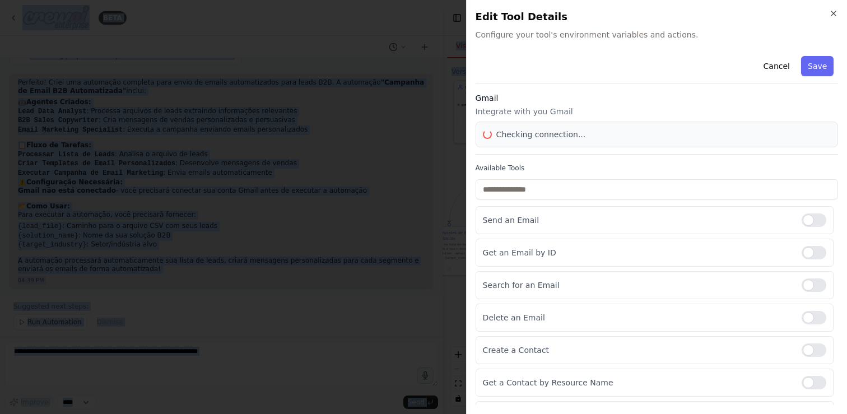
click at [577, 121] on div at bounding box center [423, 207] width 847 height 414
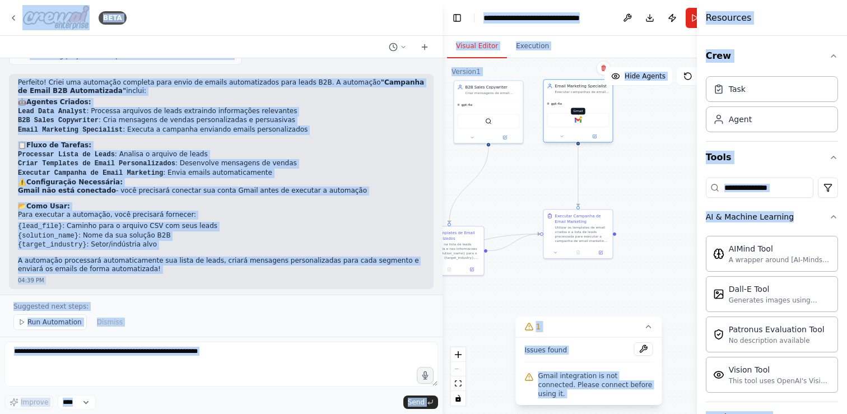
click at [577, 121] on img at bounding box center [578, 120] width 7 height 7
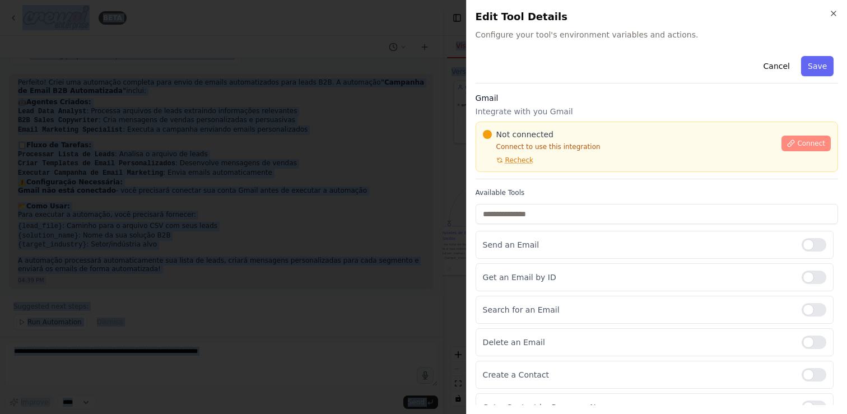
click at [806, 146] on span "Connect" at bounding box center [811, 143] width 28 height 9
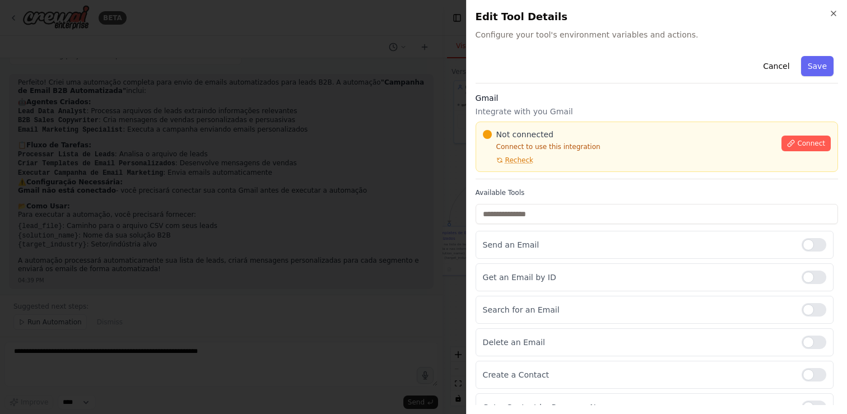
click at [620, 93] on h3 "Gmail" at bounding box center [657, 97] width 363 height 11
click at [617, 89] on div "Cancel Save Gmail Integrate with you Gmail Not connected Connect to use this in…" at bounding box center [657, 285] width 363 height 467
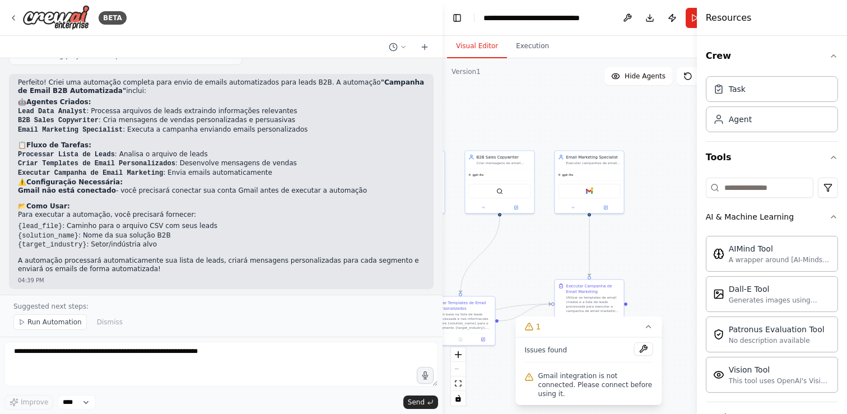
drag, startPoint x: 635, startPoint y: 159, endPoint x: 644, endPoint y: 229, distance: 71.2
click at [644, 229] on div ".deletable-edge-delete-btn { width: 20px; height: 20px; border: 0px solid #ffff…" at bounding box center [589, 236] width 292 height 356
drag, startPoint x: 526, startPoint y: 253, endPoint x: 650, endPoint y: 258, distance: 124.5
click at [650, 258] on div ".deletable-edge-delete-btn { width: 20px; height: 20px; border: 0px solid #ffff…" at bounding box center [589, 236] width 292 height 356
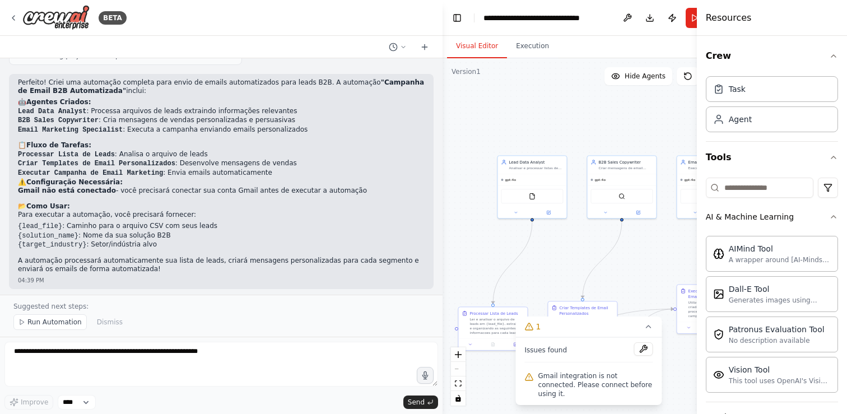
click at [475, 234] on div ".deletable-edge-delete-btn { width: 20px; height: 20px; border: 0px solid #ffff…" at bounding box center [589, 236] width 292 height 356
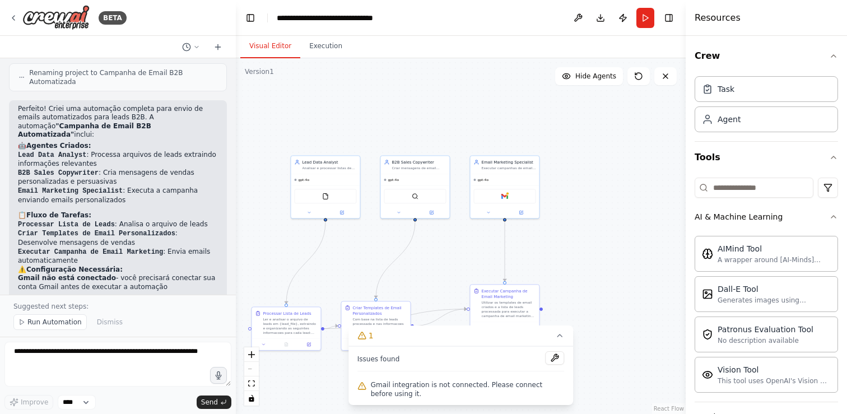
scroll to position [805, 0]
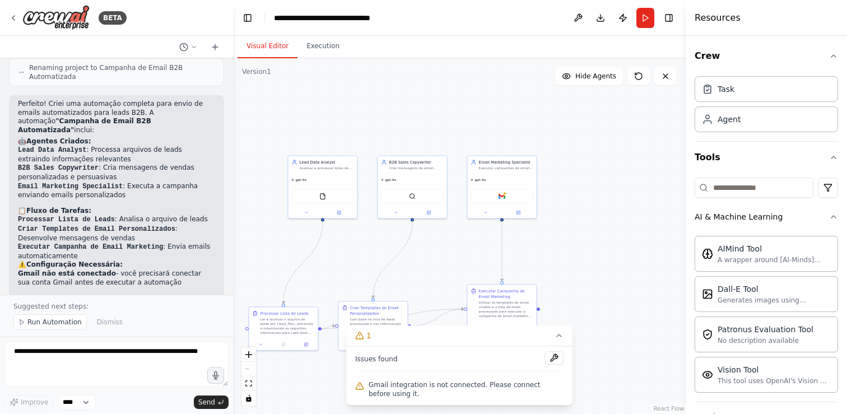
drag, startPoint x: 440, startPoint y: 25, endPoint x: 233, endPoint y: 24, distance: 206.8
click at [233, 24] on div "BETA Hello! I'm the CrewAI assistant. What kind of automation do you want to bu…" at bounding box center [423, 207] width 847 height 414
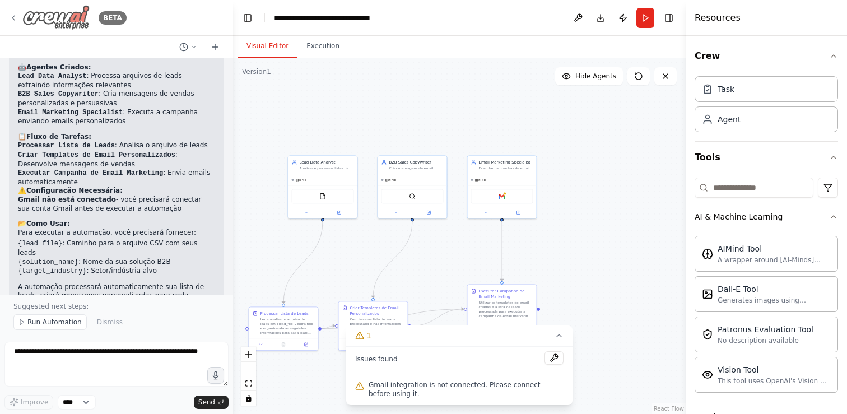
click at [44, 22] on img at bounding box center [55, 17] width 67 height 25
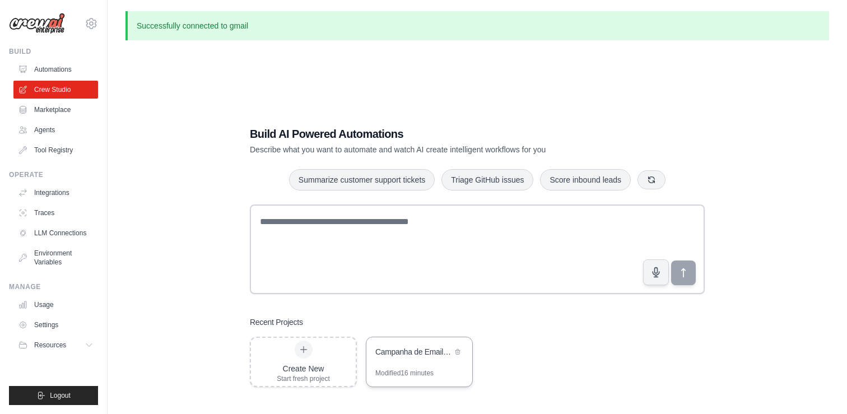
click at [427, 352] on div "Campanha de Email B2B Automatizada" at bounding box center [413, 351] width 77 height 11
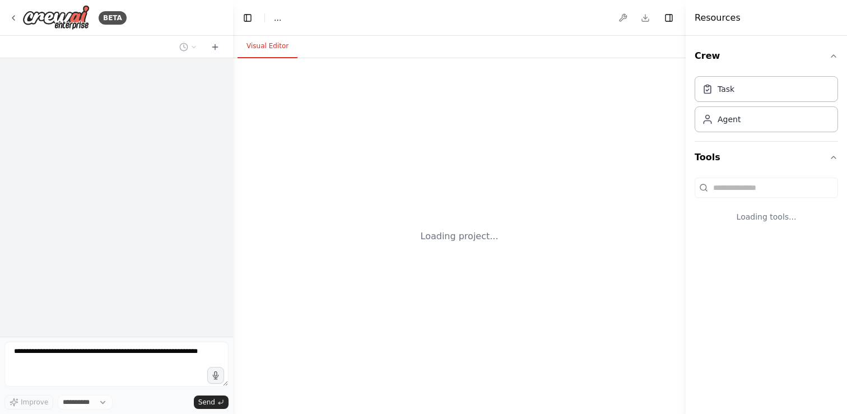
select select "****"
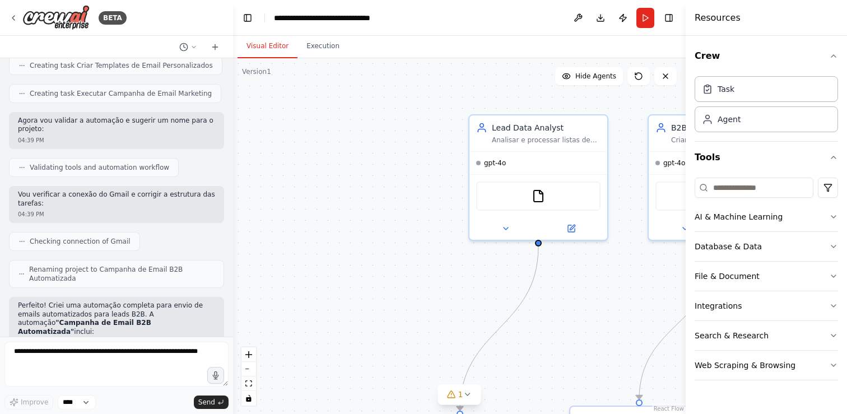
scroll to position [837, 0]
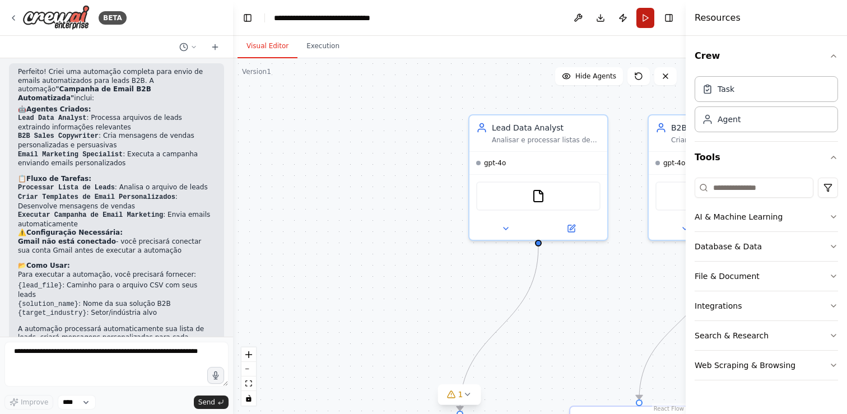
click at [645, 11] on button "Run" at bounding box center [646, 18] width 18 height 20
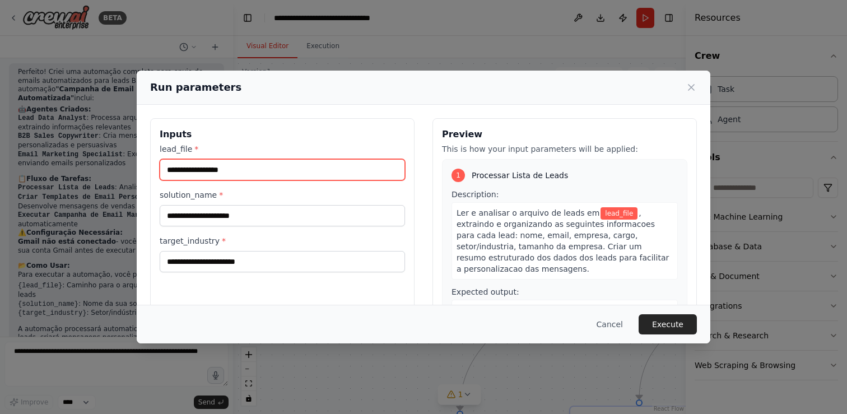
click at [249, 179] on input "lead_file *" at bounding box center [282, 169] width 245 height 21
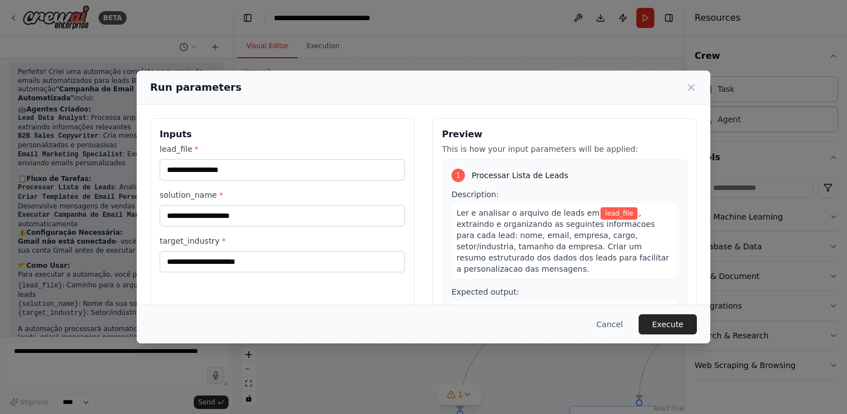
click at [281, 230] on div "lead_file * solution_name * target_industry *" at bounding box center [282, 207] width 245 height 129
click at [286, 226] on div "lead_file * solution_name * target_industry *" at bounding box center [282, 207] width 245 height 129
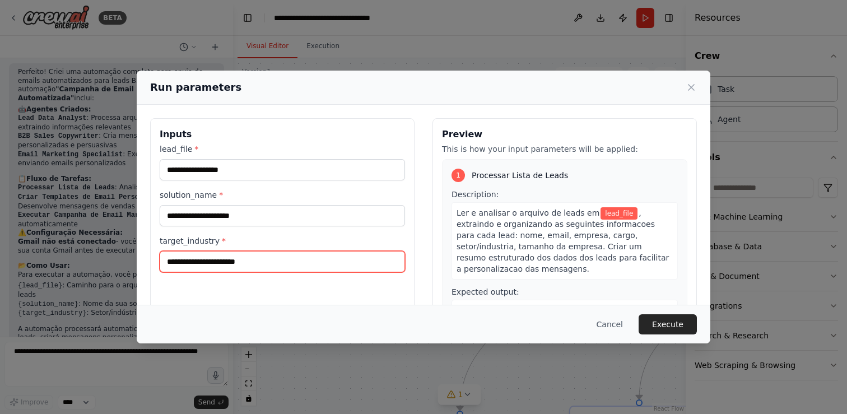
click at [291, 251] on input "target_industry *" at bounding box center [282, 261] width 245 height 21
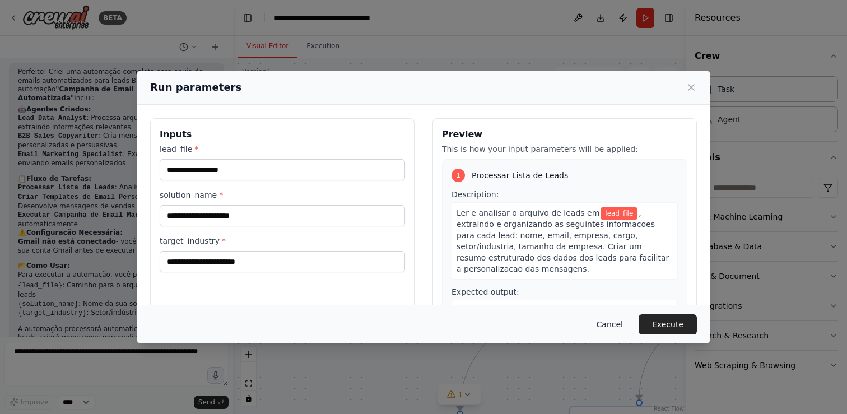
click at [615, 325] on button "Cancel" at bounding box center [610, 324] width 44 height 20
